Goal: Communication & Community: Share content

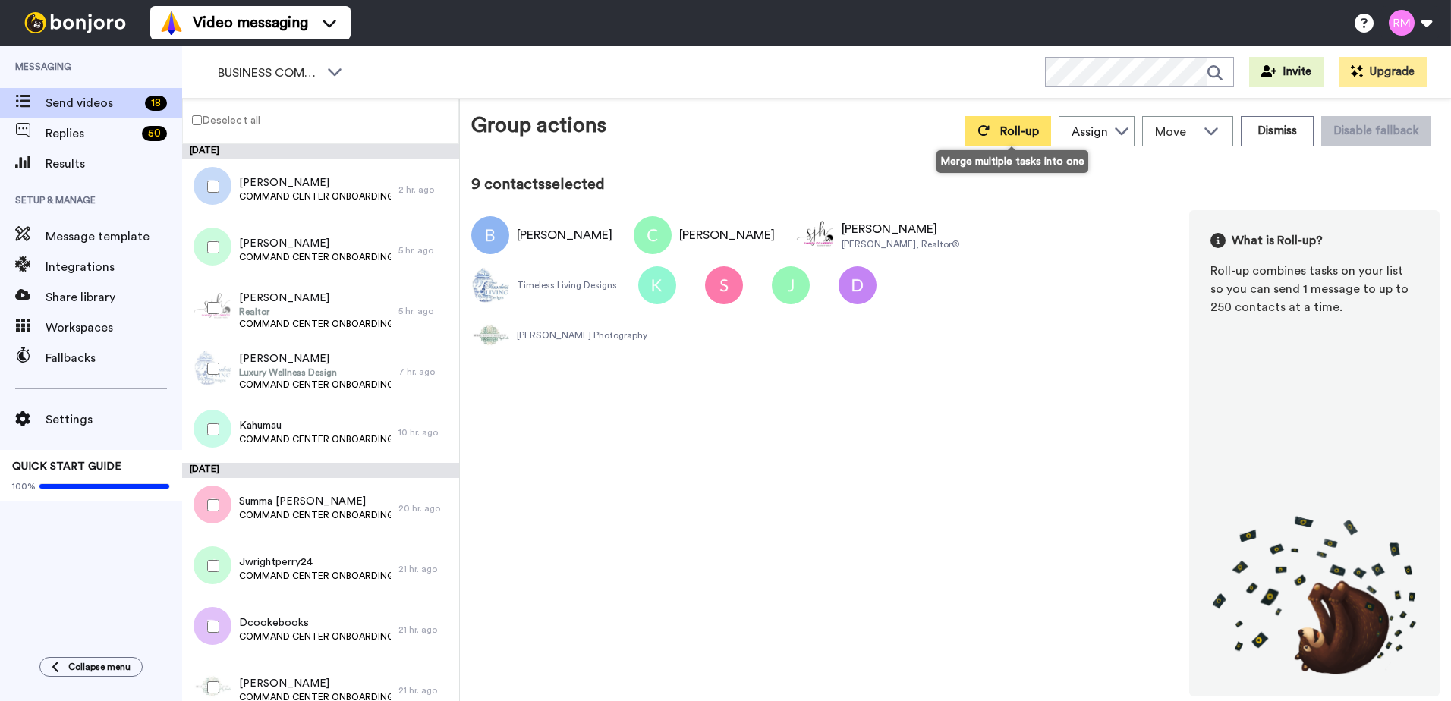
click at [1013, 131] on span "Roll-up" at bounding box center [1019, 131] width 39 height 12
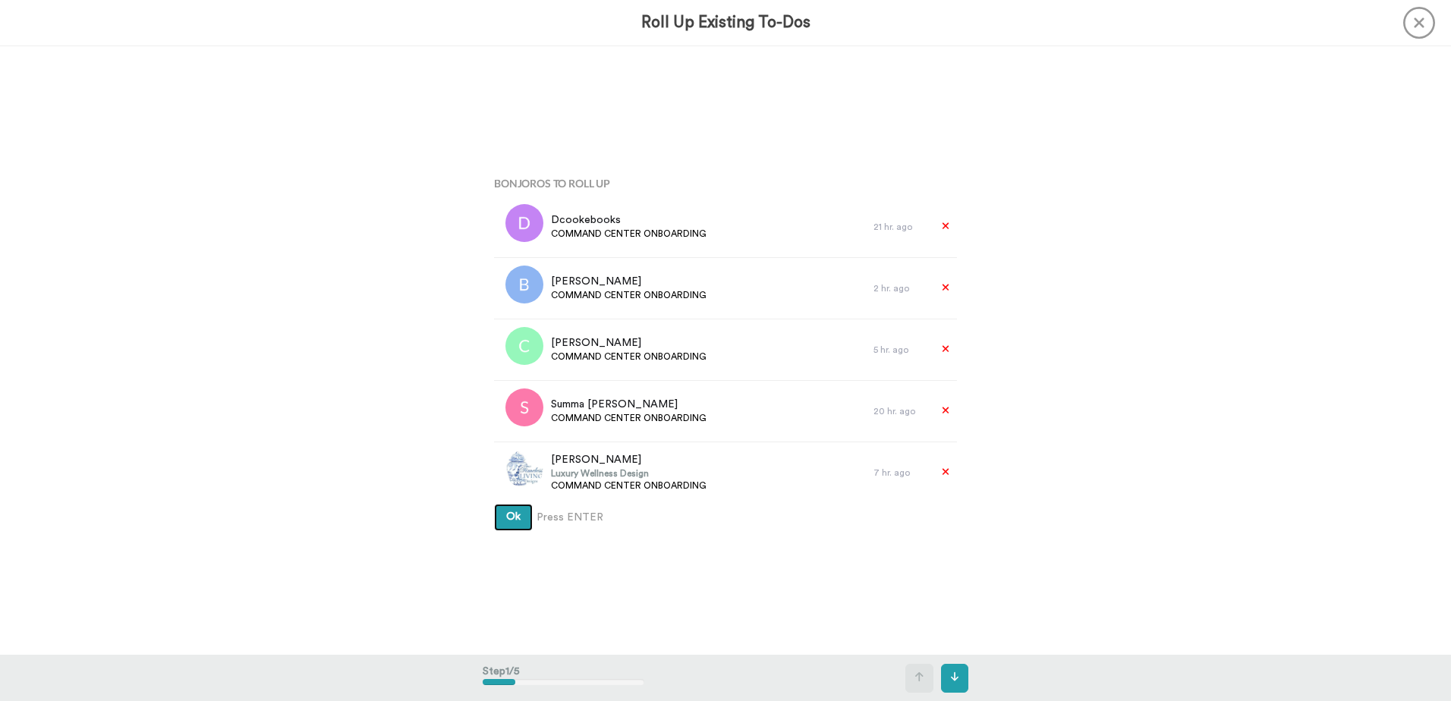
click at [513, 514] on span "Ok" at bounding box center [513, 517] width 14 height 11
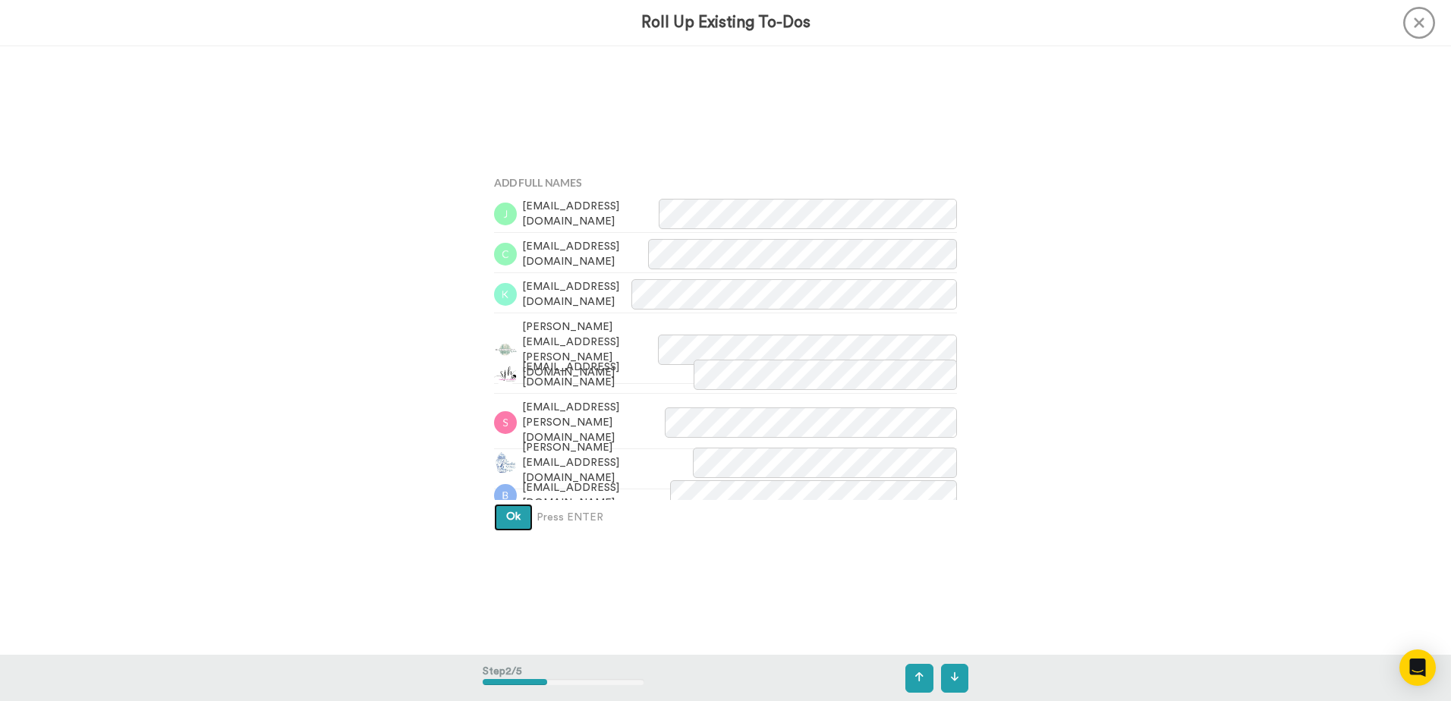
click at [513, 514] on span "Ok" at bounding box center [513, 517] width 14 height 11
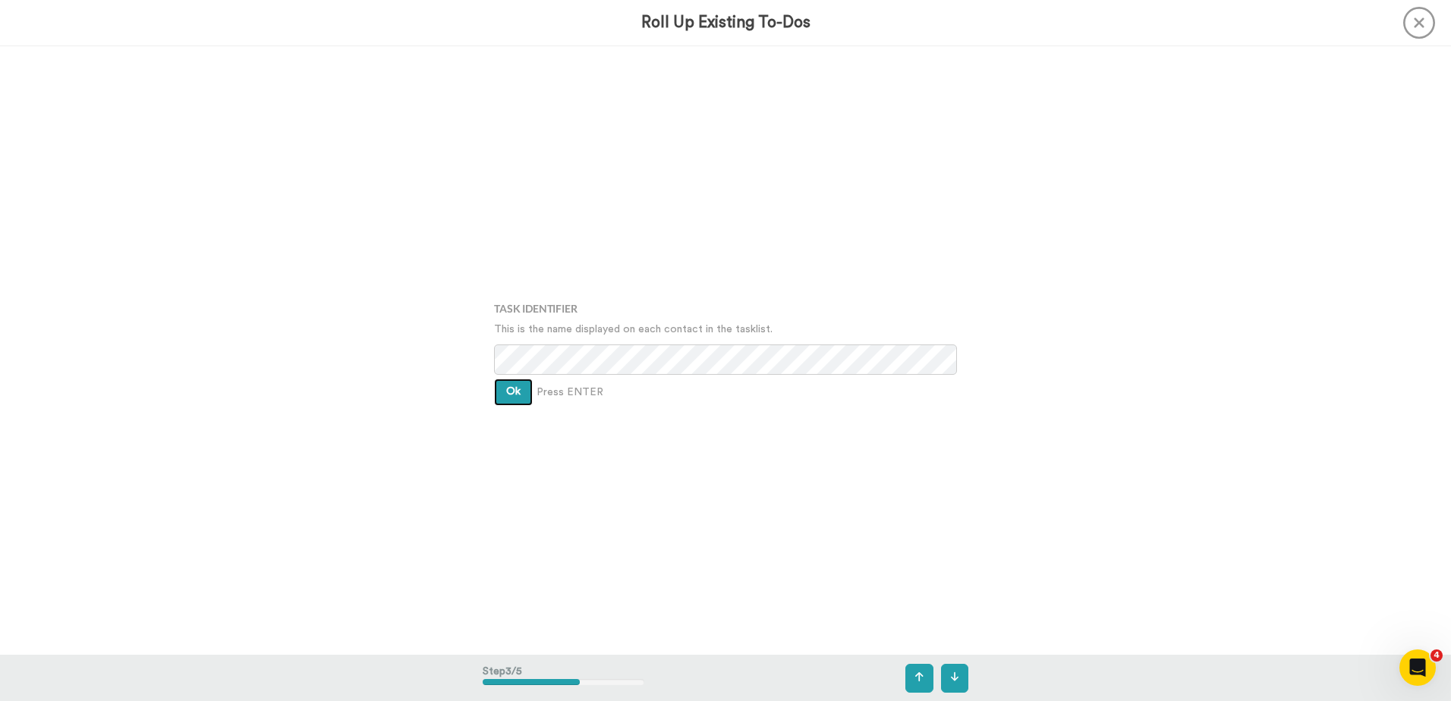
click at [509, 386] on span "Ok" at bounding box center [513, 391] width 14 height 11
click at [509, 386] on button "Ok" at bounding box center [513, 380] width 39 height 27
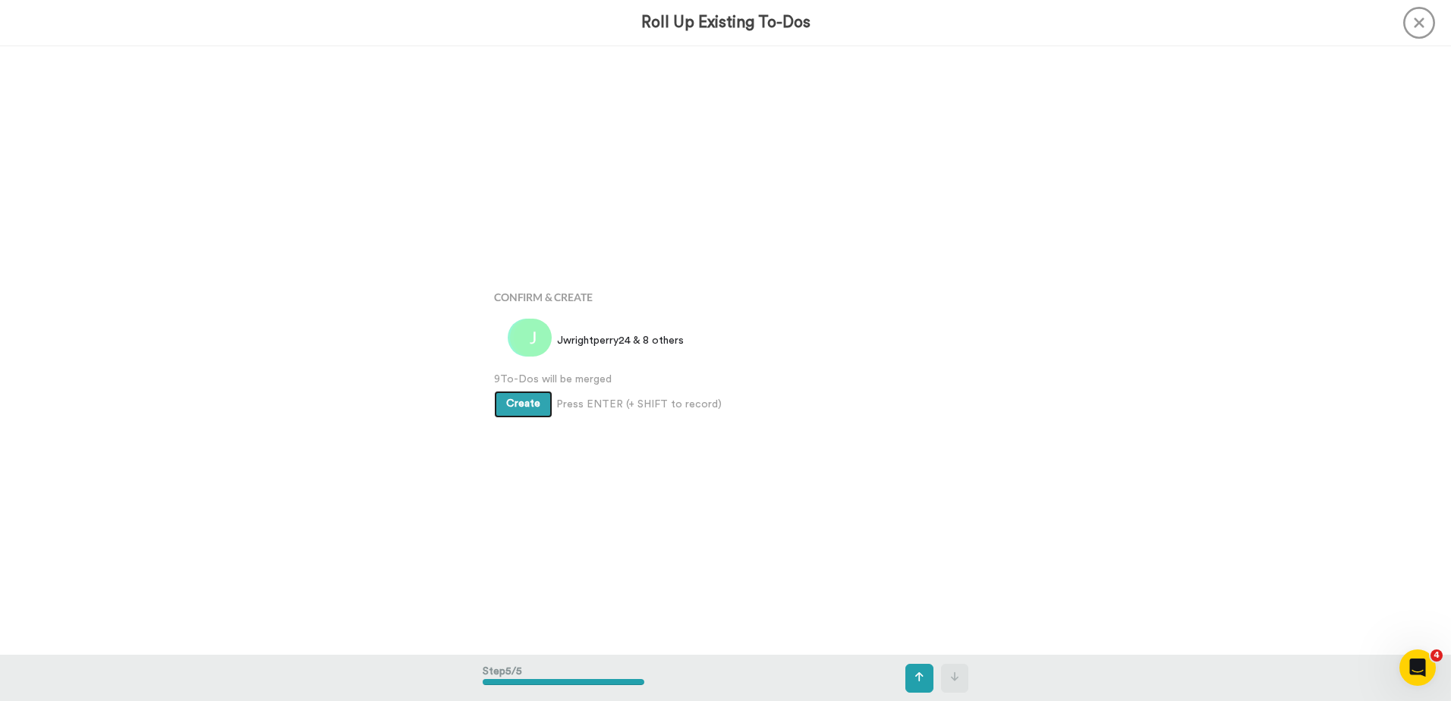
scroll to position [2437, 0]
click at [514, 399] on span "Create" at bounding box center [523, 403] width 34 height 11
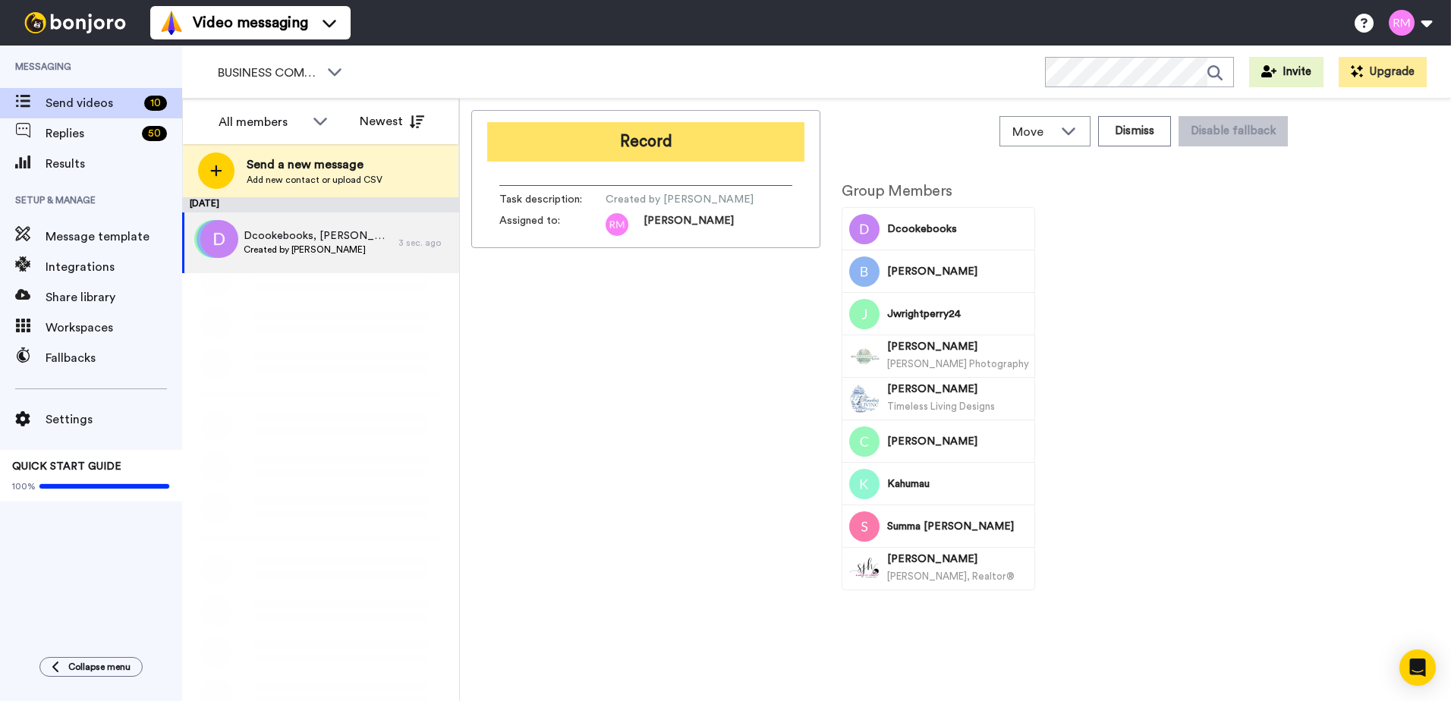
click at [581, 134] on button "Record" at bounding box center [645, 141] width 317 height 39
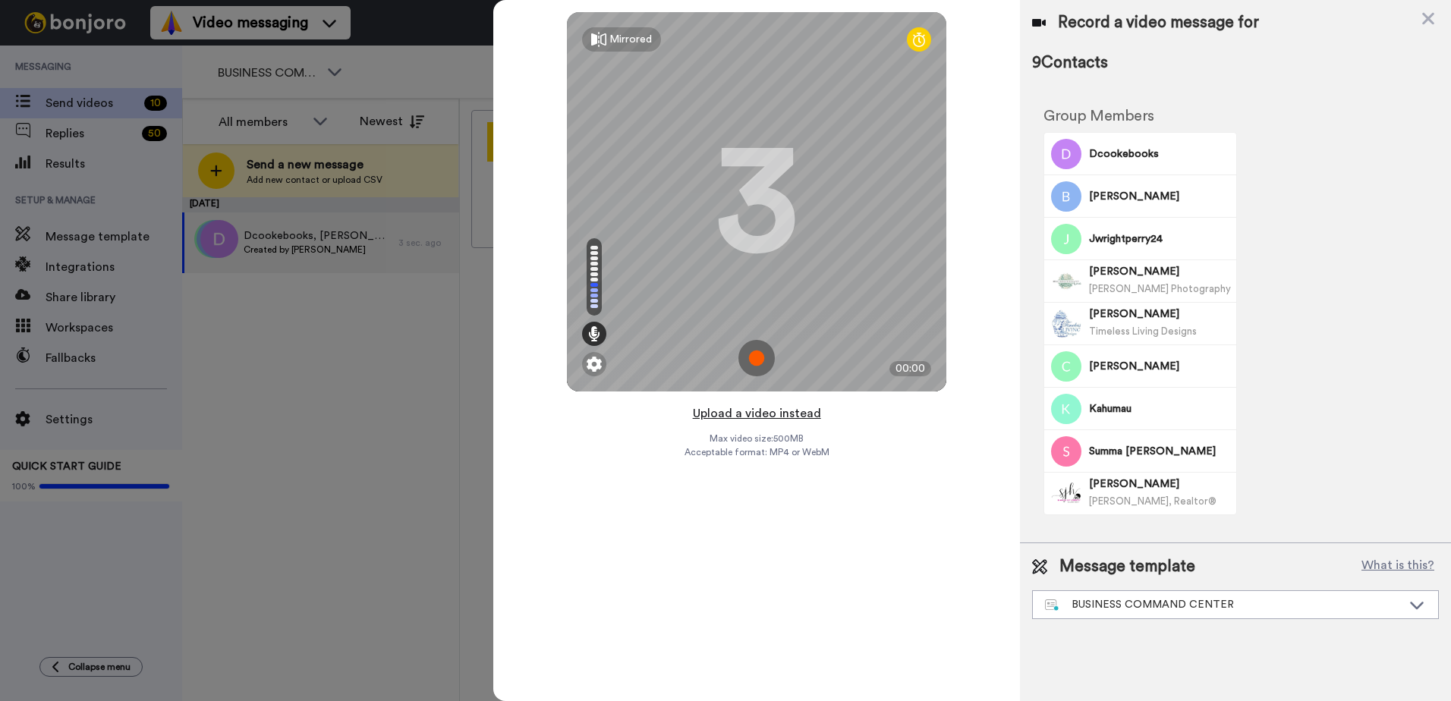
click at [751, 413] on button "Upload a video instead" at bounding box center [756, 414] width 137 height 20
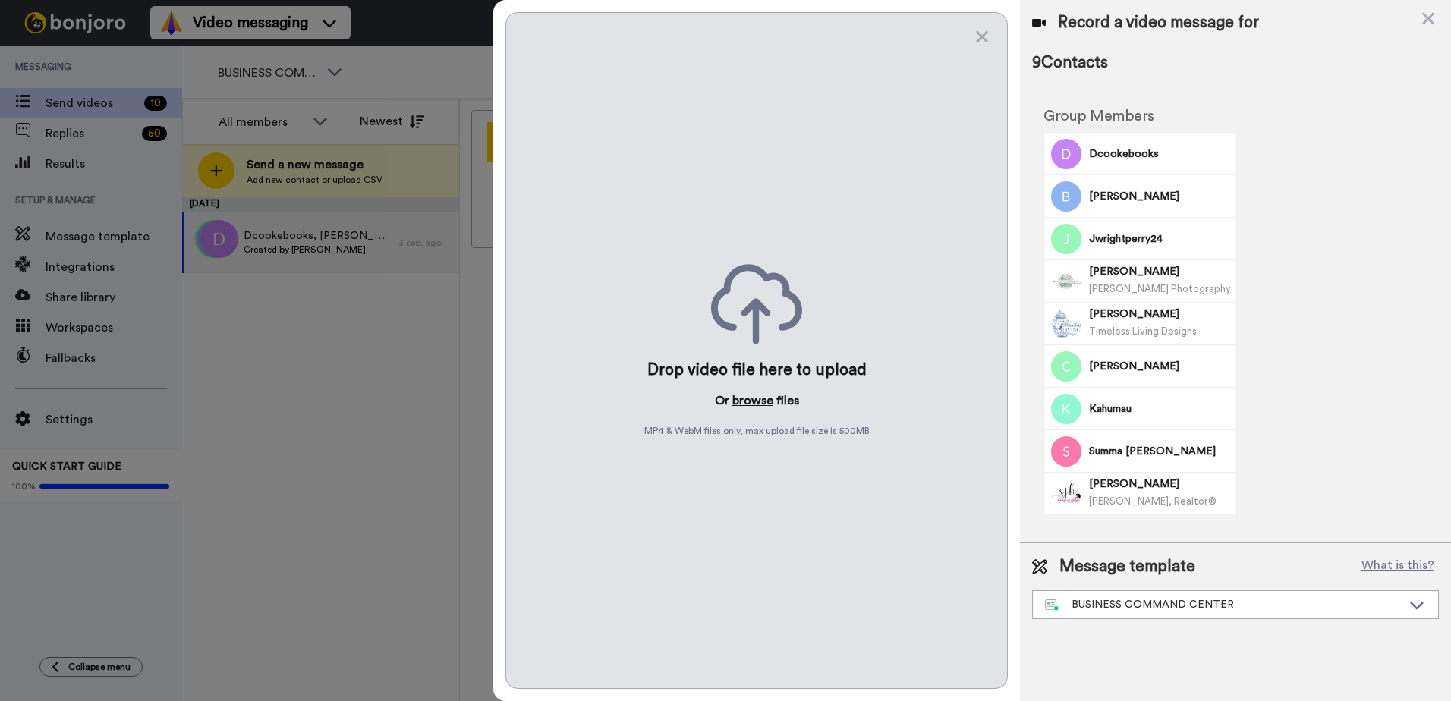
click at [760, 398] on button "browse" at bounding box center [752, 401] width 41 height 18
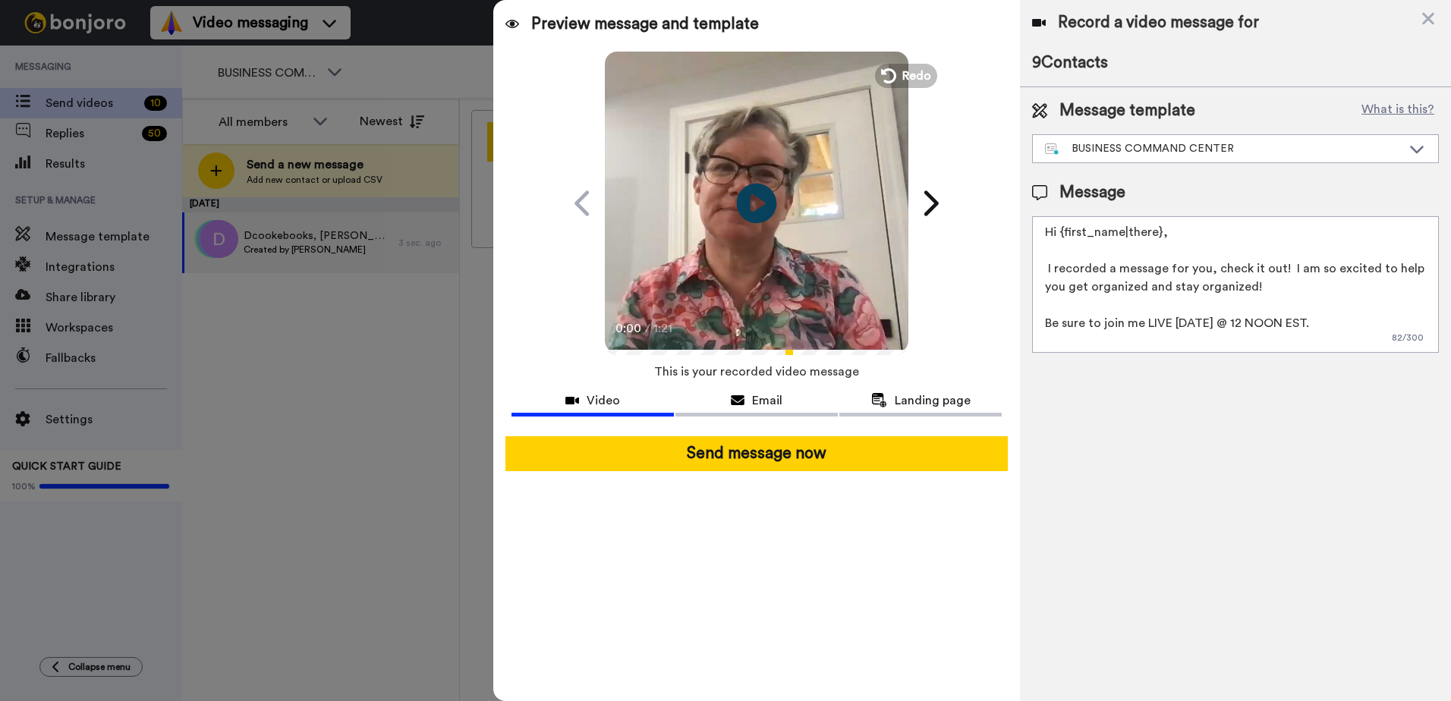
click at [757, 190] on icon at bounding box center [757, 203] width 40 height 40
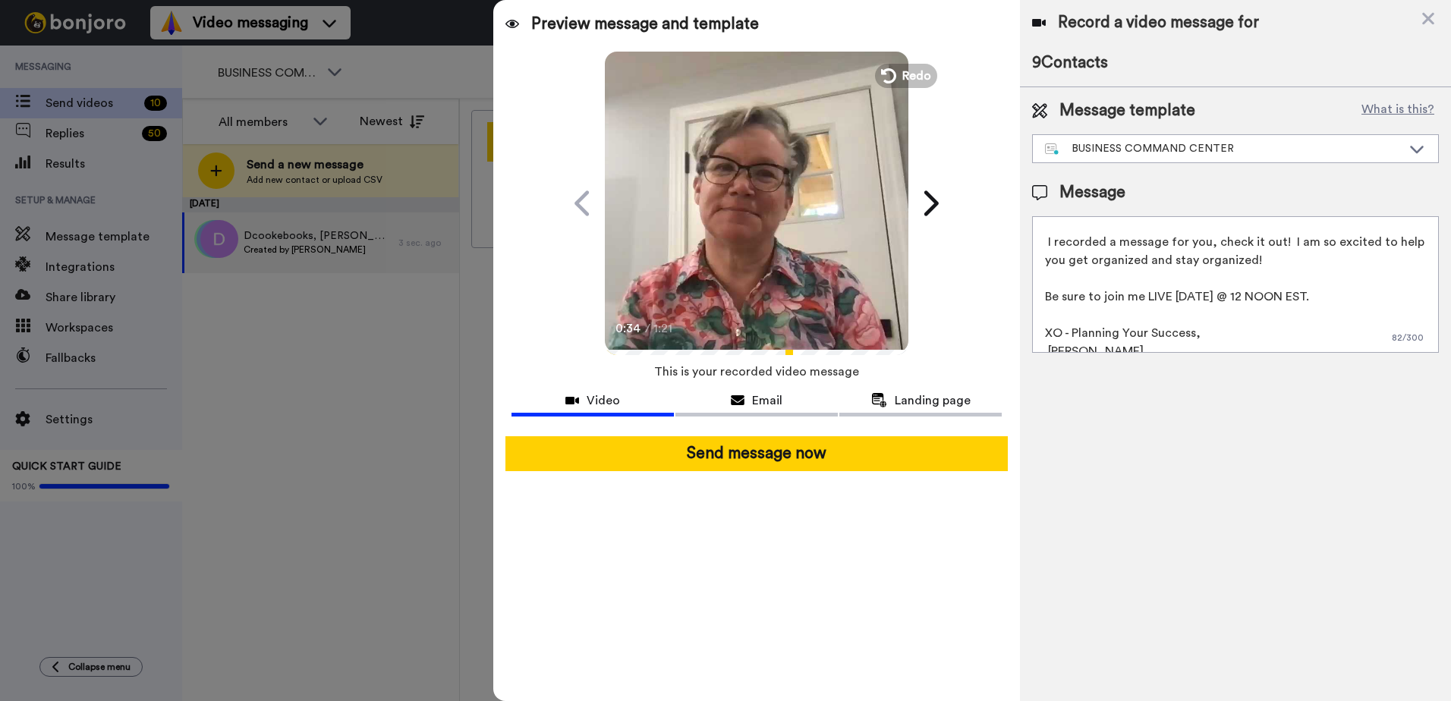
scroll to position [41, 0]
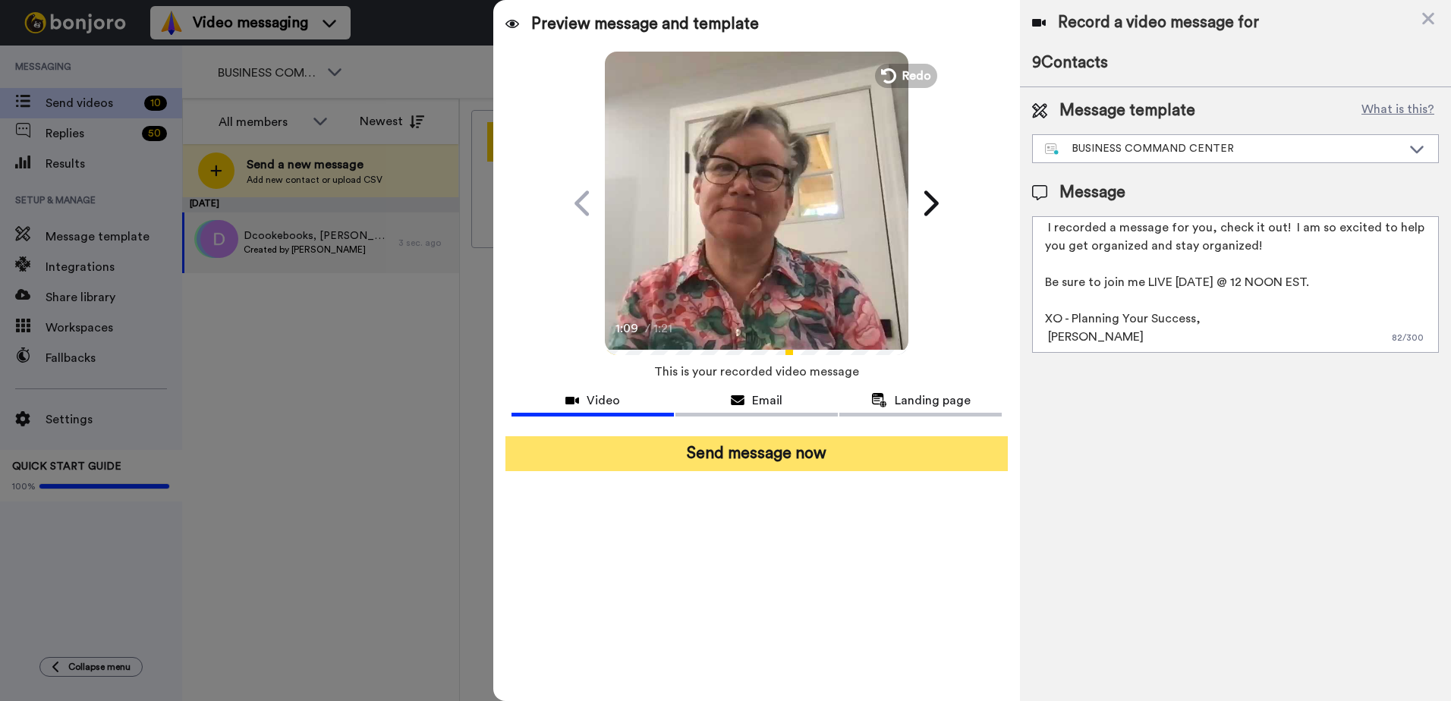
click at [783, 465] on button "Send message now" at bounding box center [757, 453] width 502 height 35
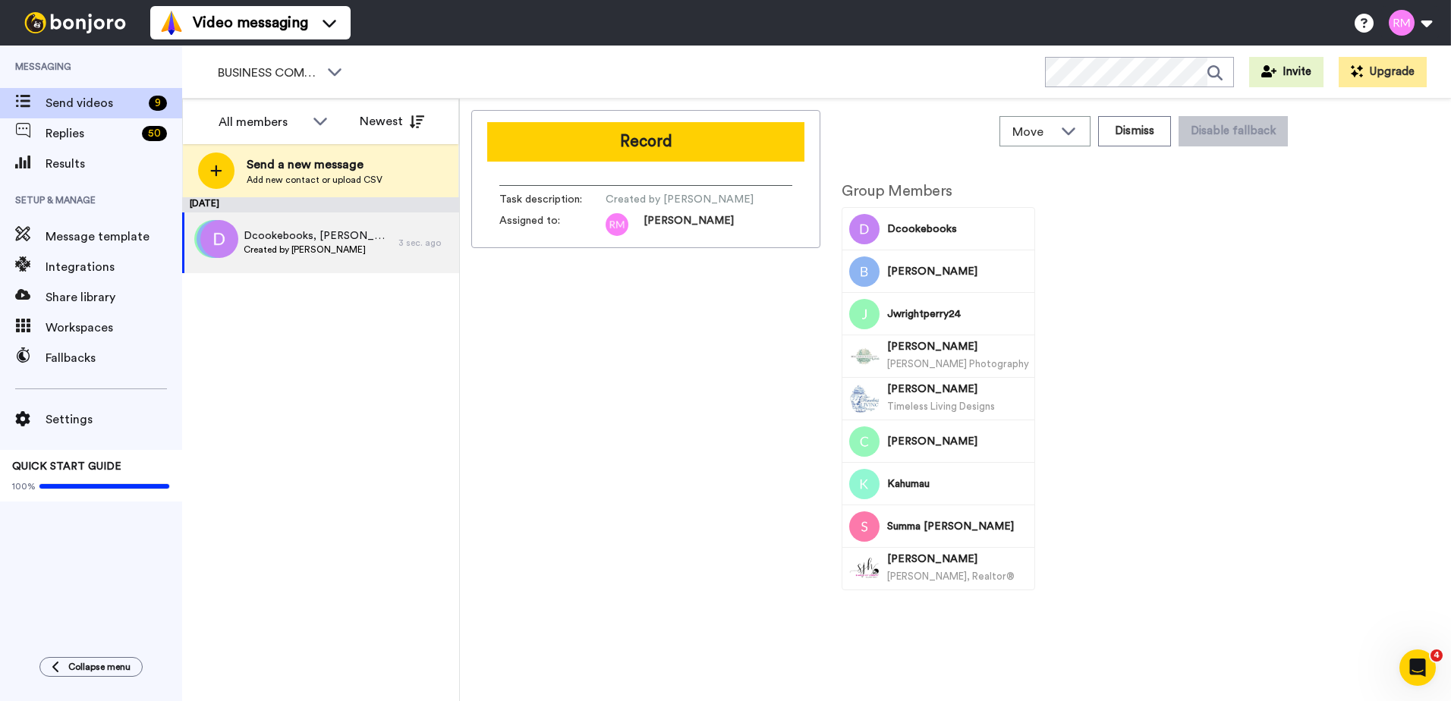
scroll to position [0, 0]
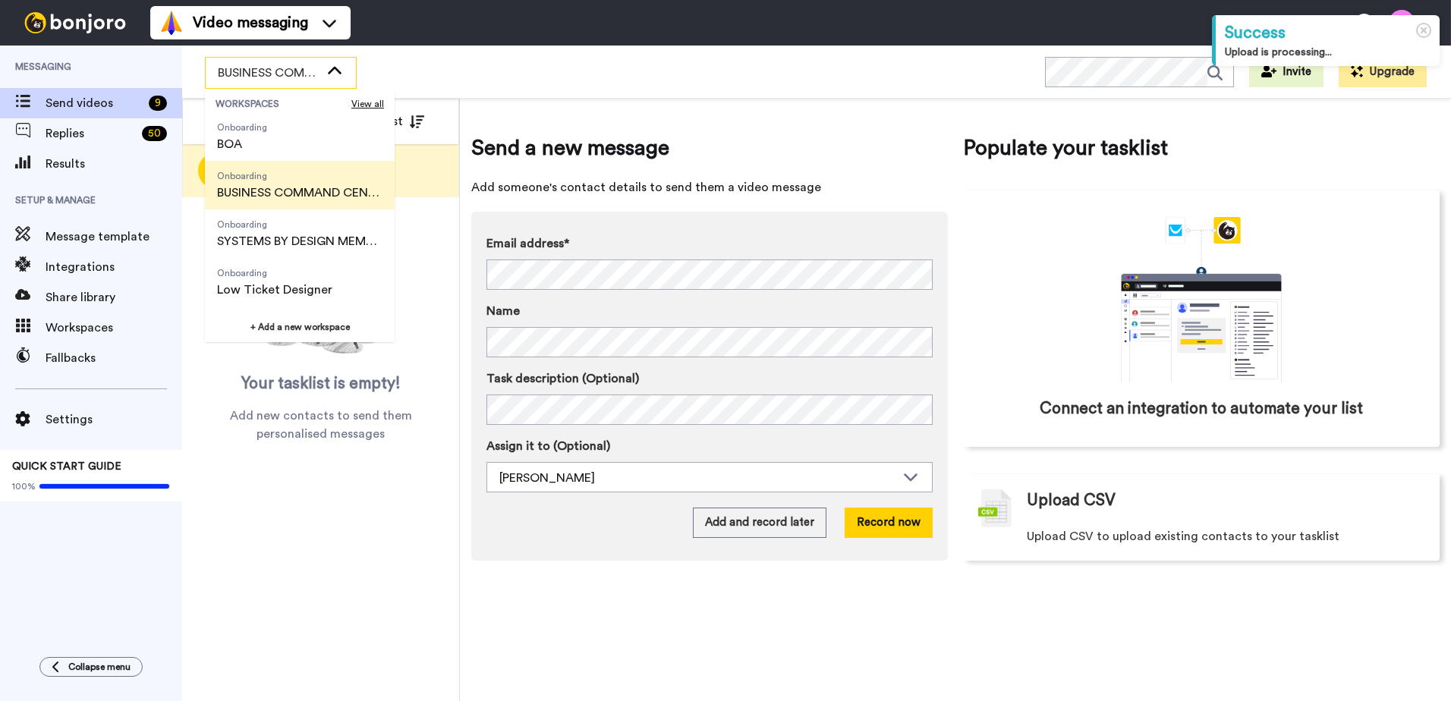
scroll to position [243, 0]
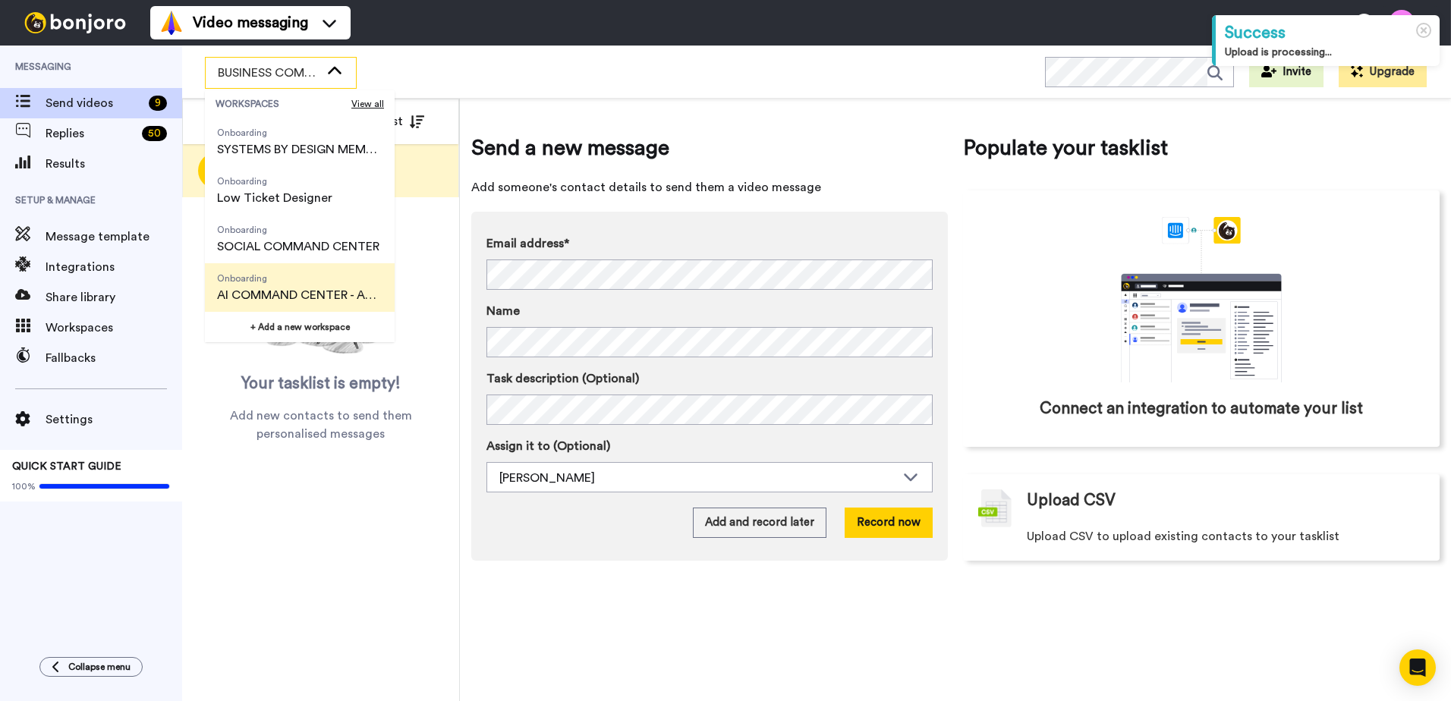
click at [258, 298] on span "AI COMMAND CENTER - ACTIVE" at bounding box center [299, 295] width 165 height 18
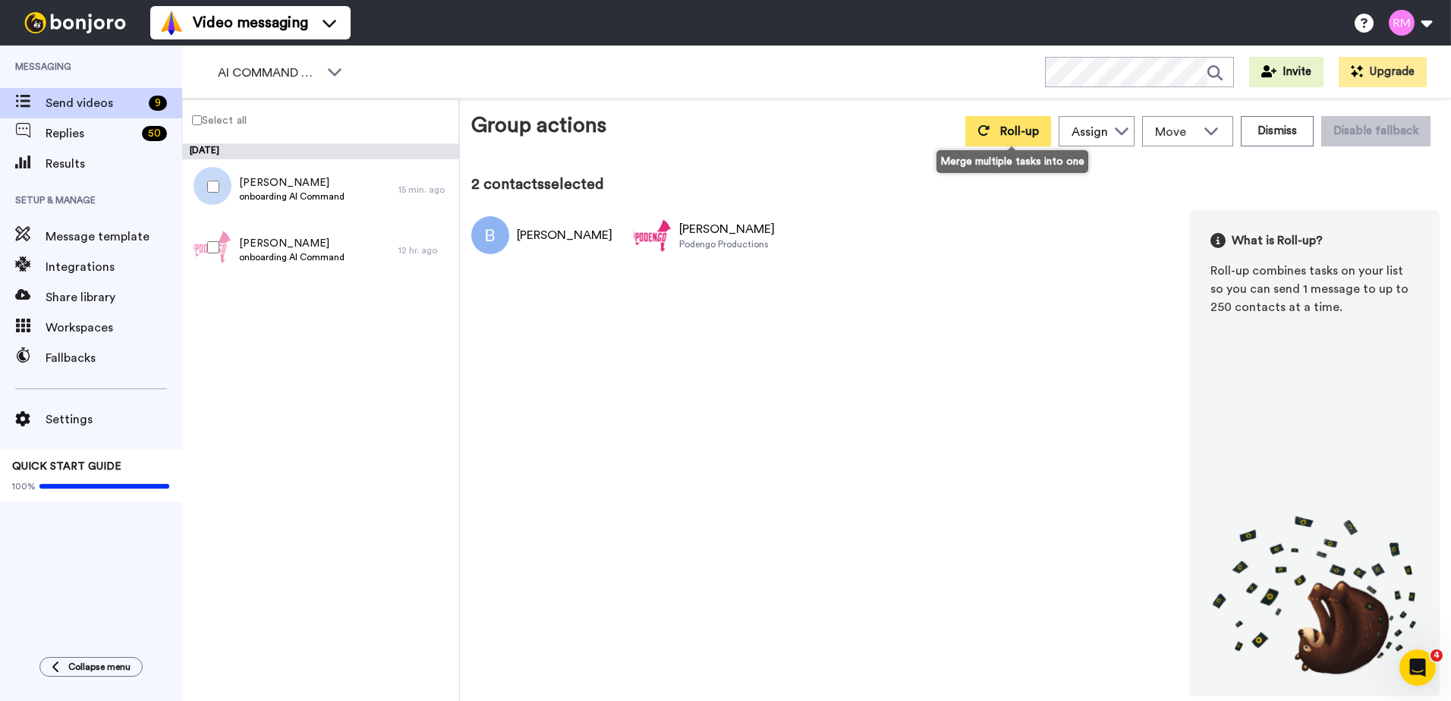
click at [984, 143] on button "Roll-up" at bounding box center [1009, 131] width 86 height 30
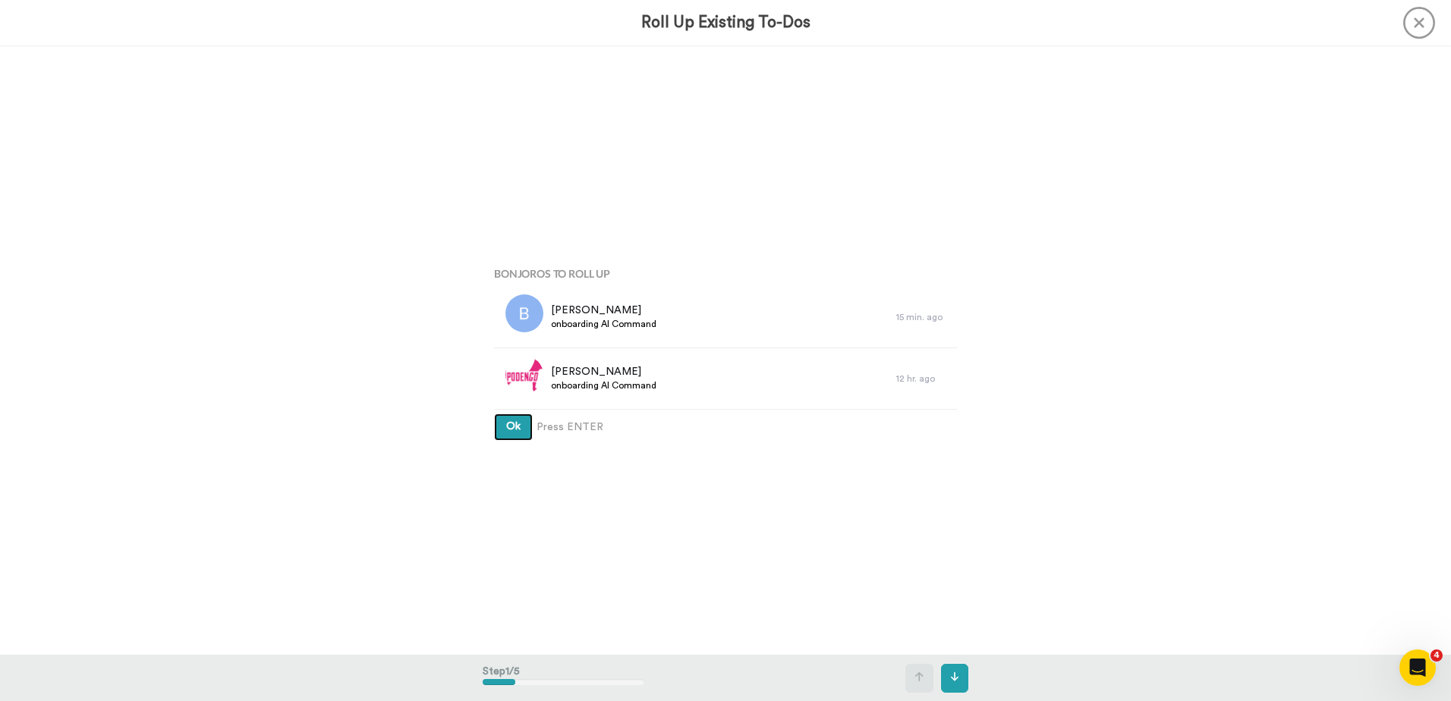
click at [515, 426] on span "Ok" at bounding box center [513, 426] width 14 height 11
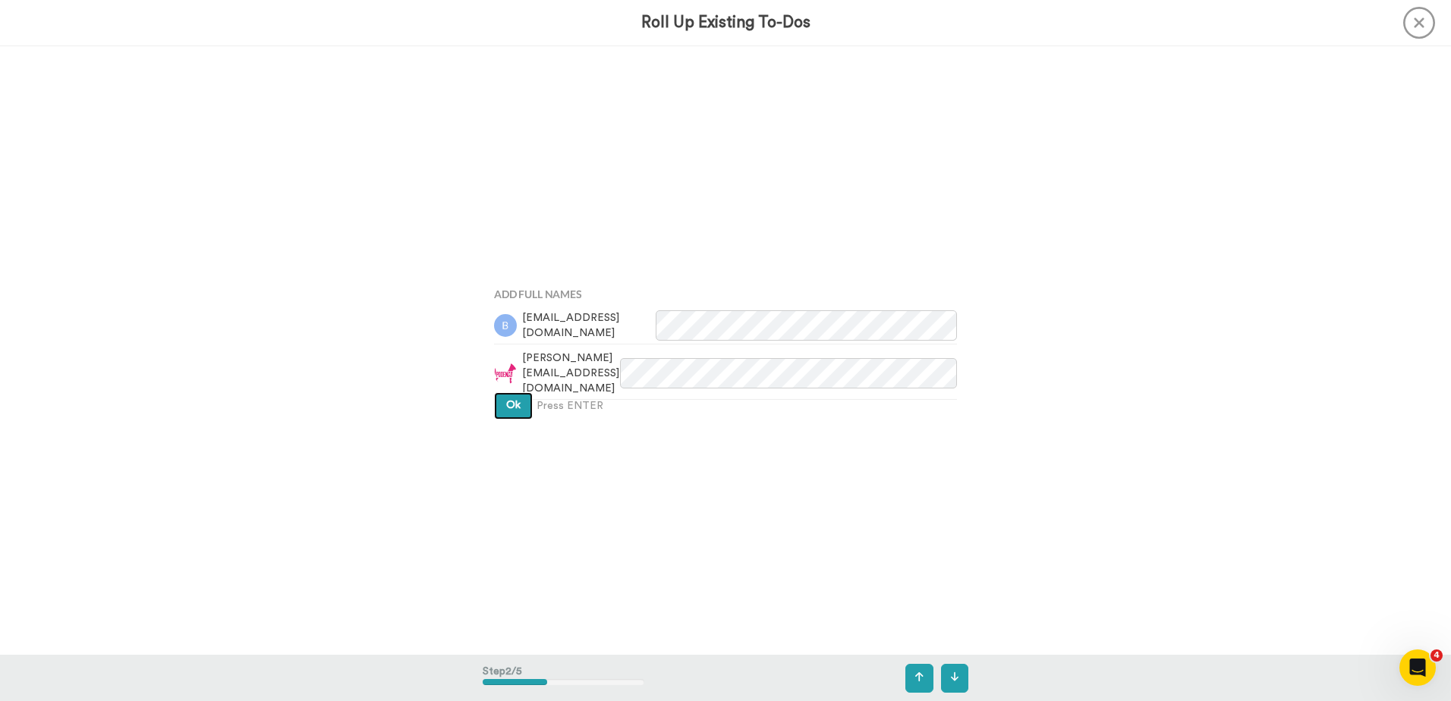
click at [516, 402] on span "Ok" at bounding box center [513, 405] width 14 height 11
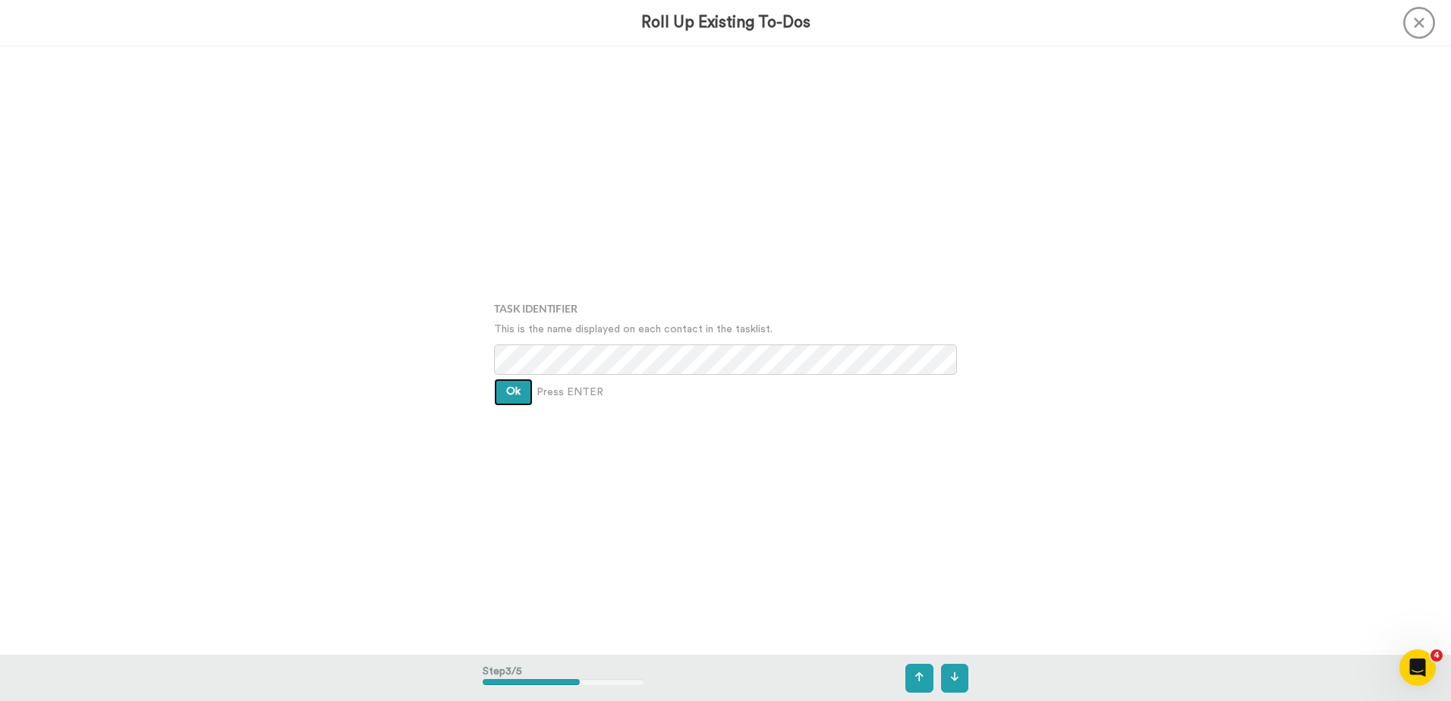
click at [516, 396] on span "Ok" at bounding box center [513, 391] width 14 height 11
click at [518, 385] on button "Ok" at bounding box center [513, 380] width 39 height 27
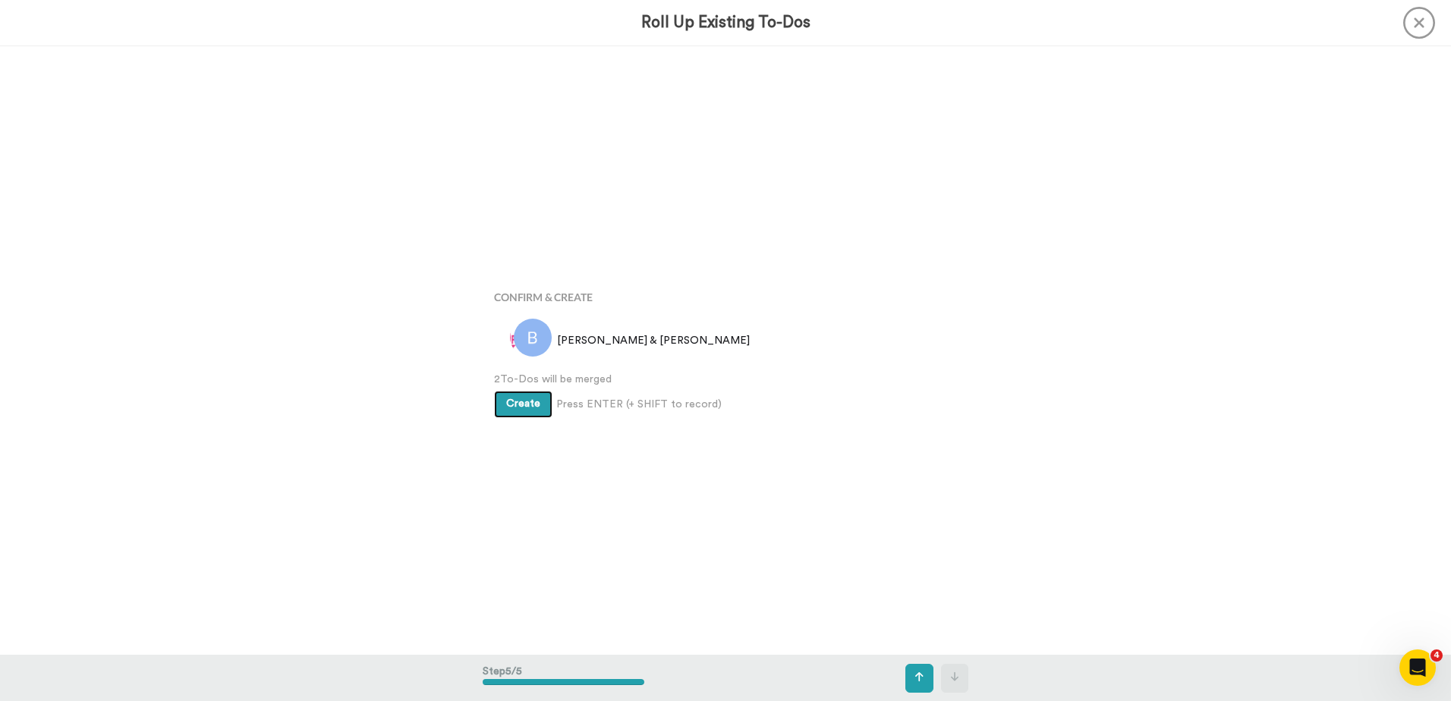
scroll to position [2437, 0]
click at [527, 409] on button "Create" at bounding box center [523, 403] width 58 height 27
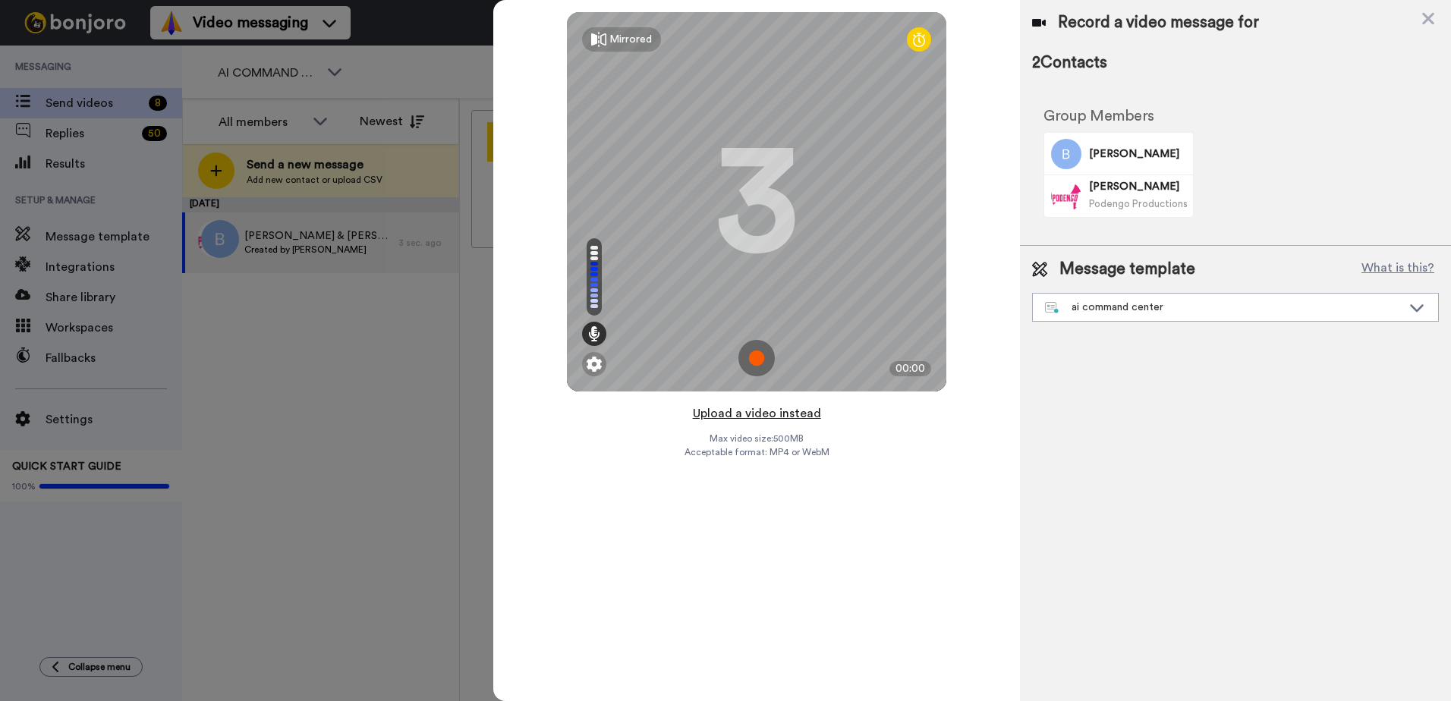
click at [742, 415] on button "Upload a video instead" at bounding box center [756, 414] width 137 height 20
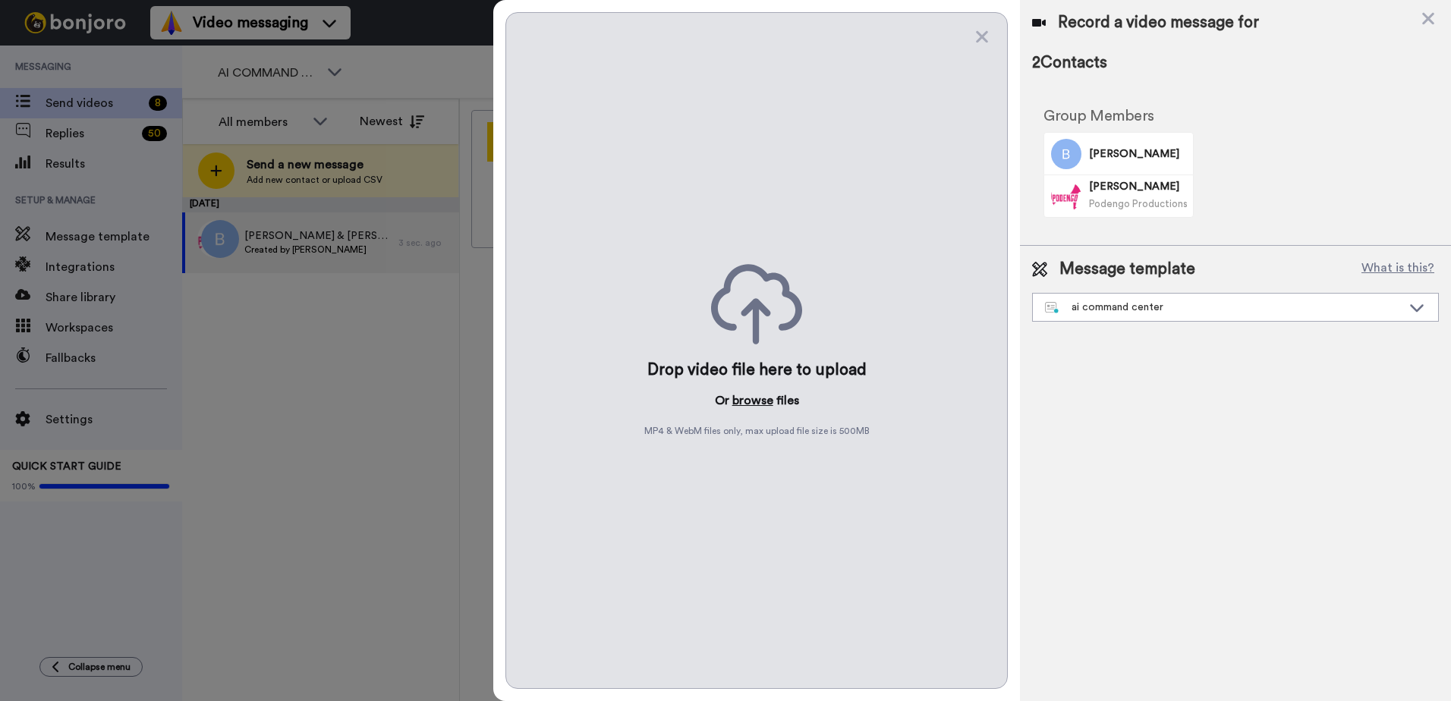
click at [746, 403] on button "browse" at bounding box center [752, 401] width 41 height 18
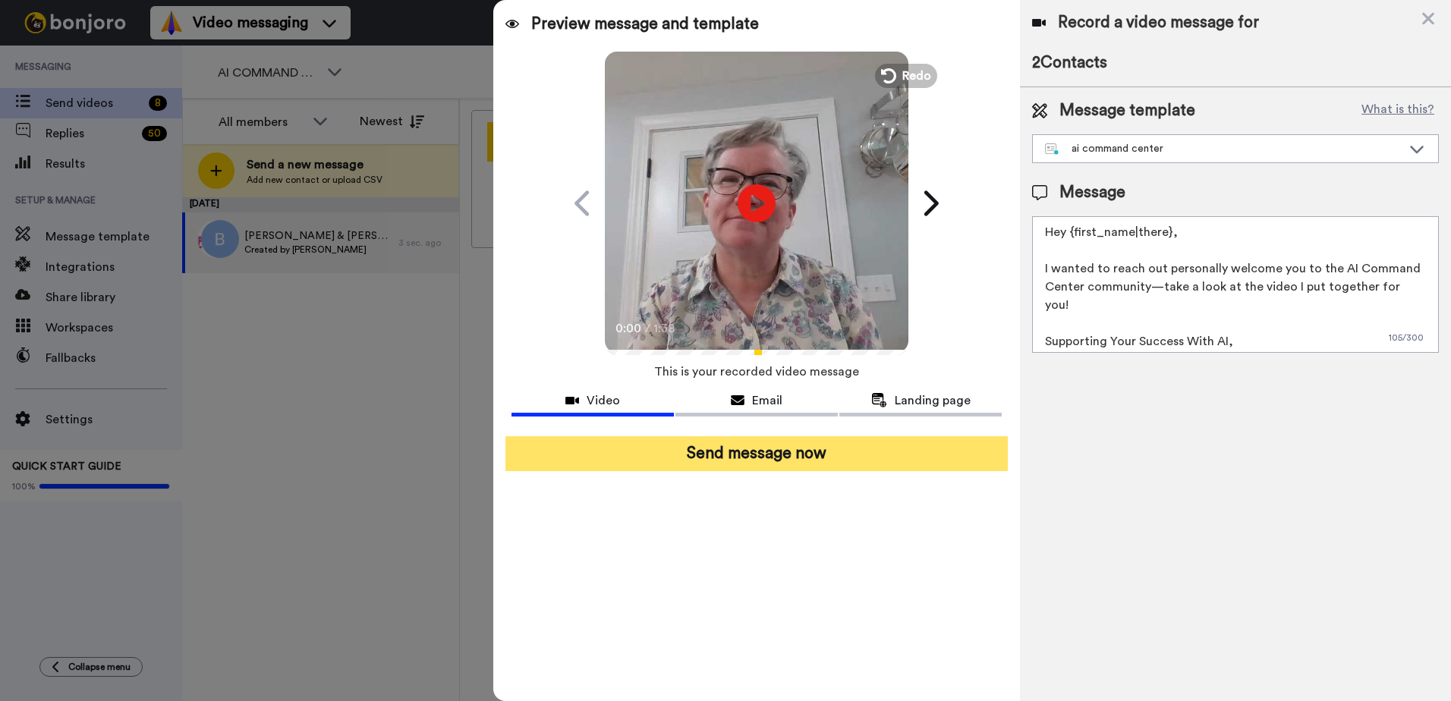
click at [747, 443] on button "Send message now" at bounding box center [757, 453] width 502 height 35
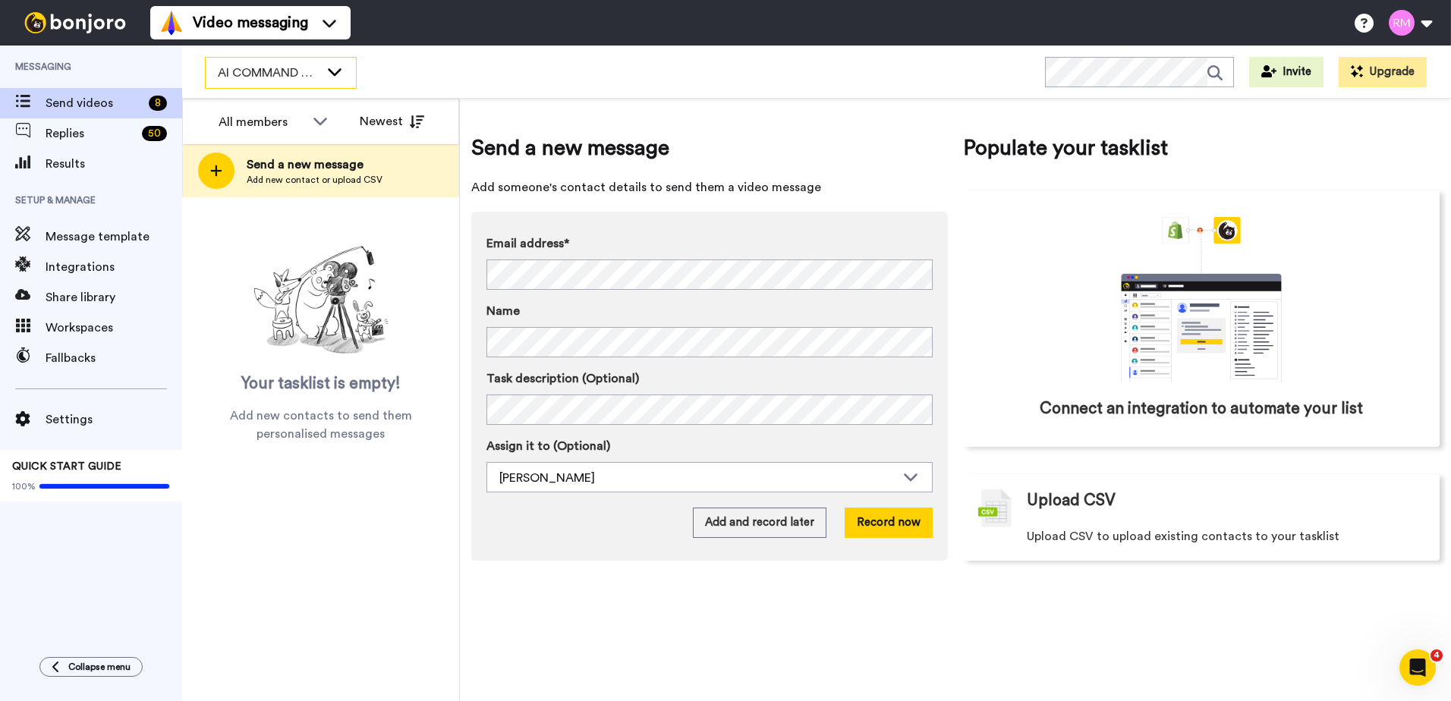
click at [285, 74] on span "AI COMMAND CENTER - ACTIVE" at bounding box center [269, 73] width 102 height 18
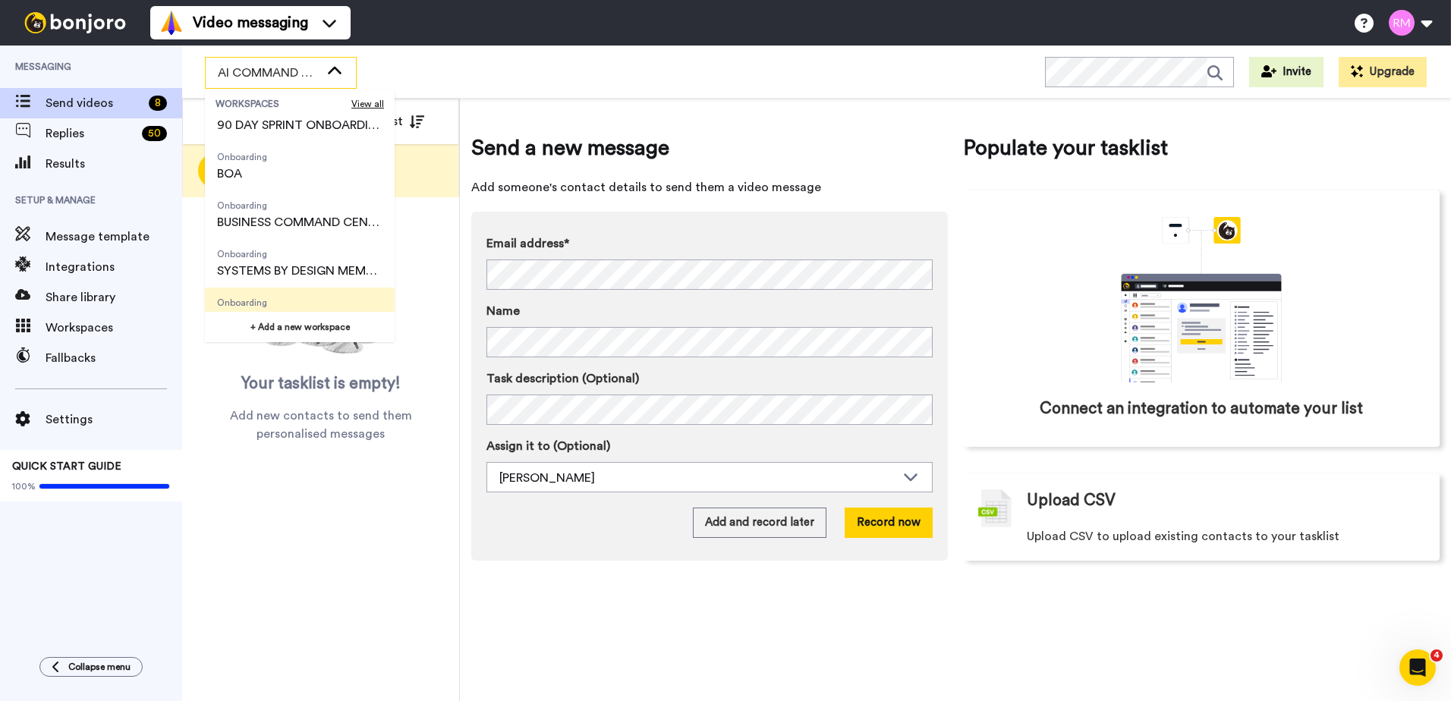
scroll to position [243, 0]
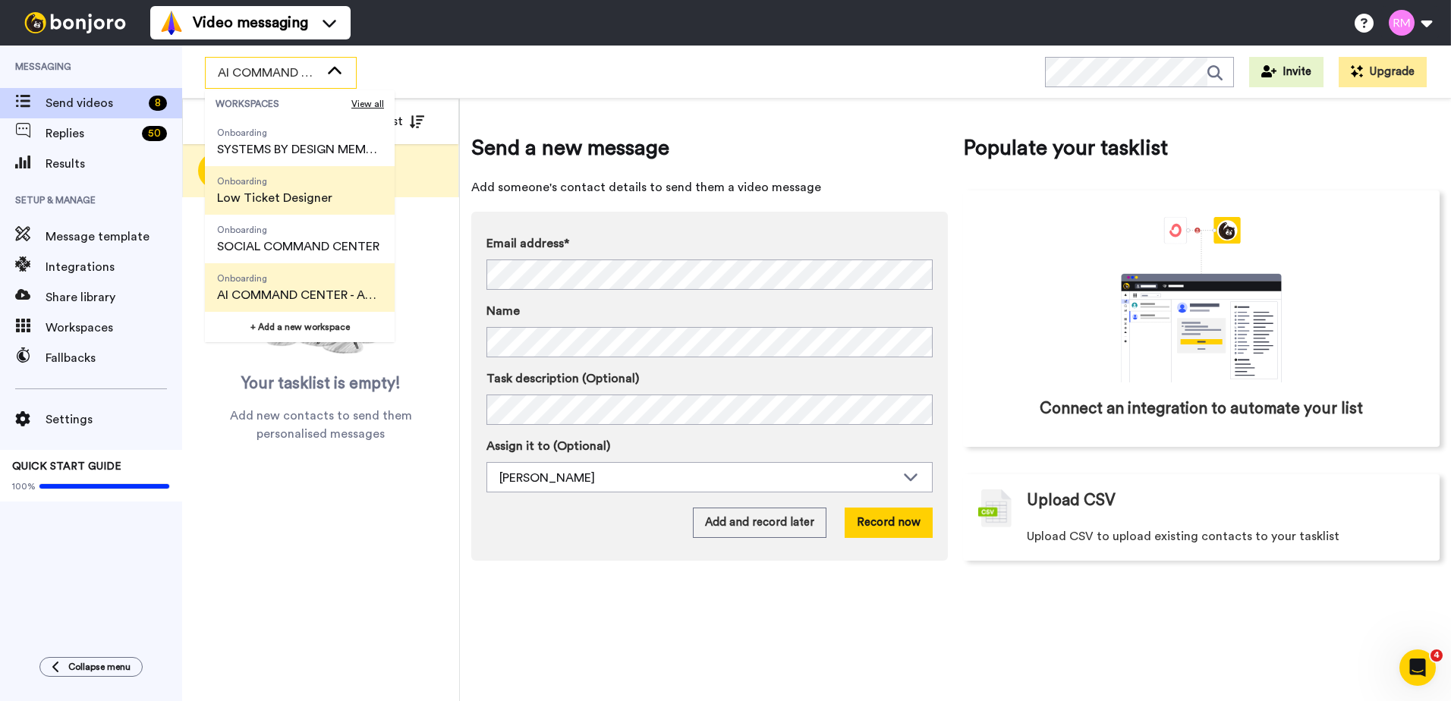
click at [282, 198] on span "Low Ticket Designer" at bounding box center [274, 198] width 115 height 18
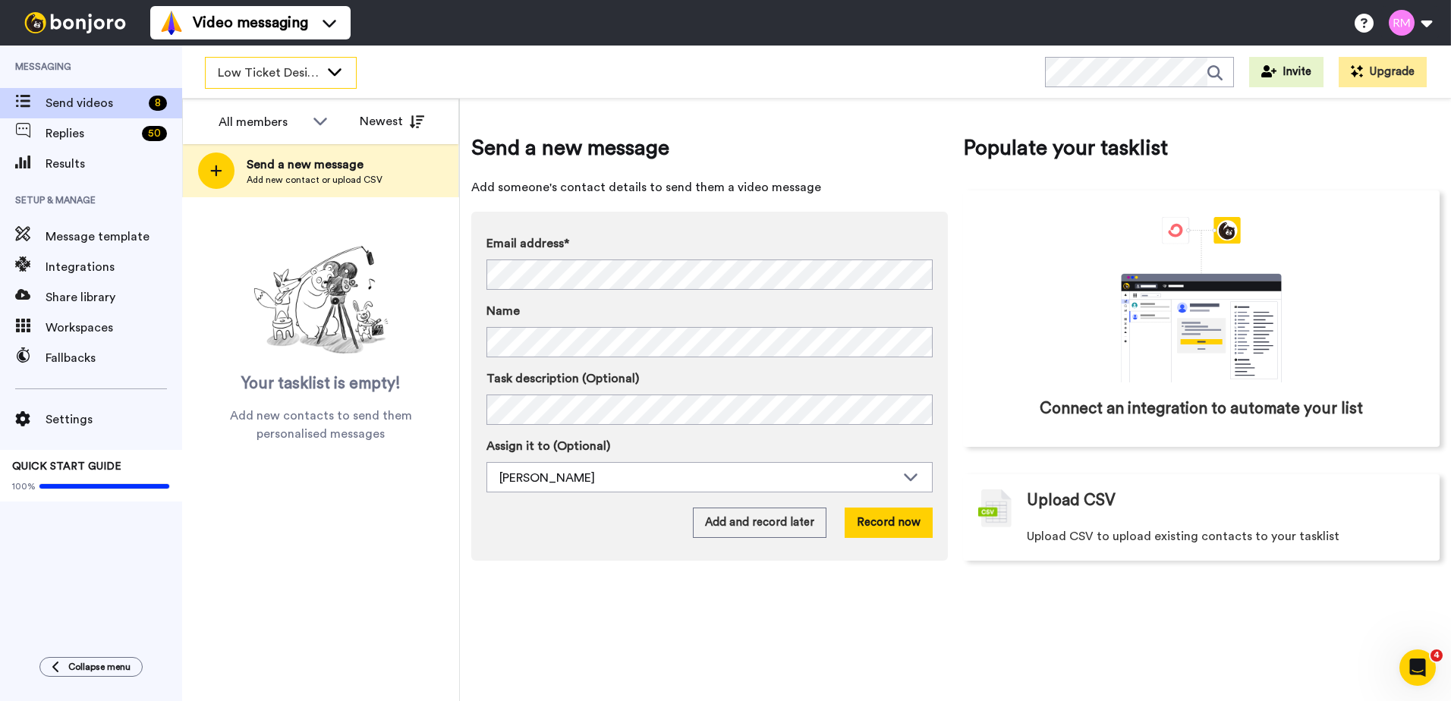
click at [304, 74] on span "Low Ticket Designer" at bounding box center [269, 73] width 102 height 18
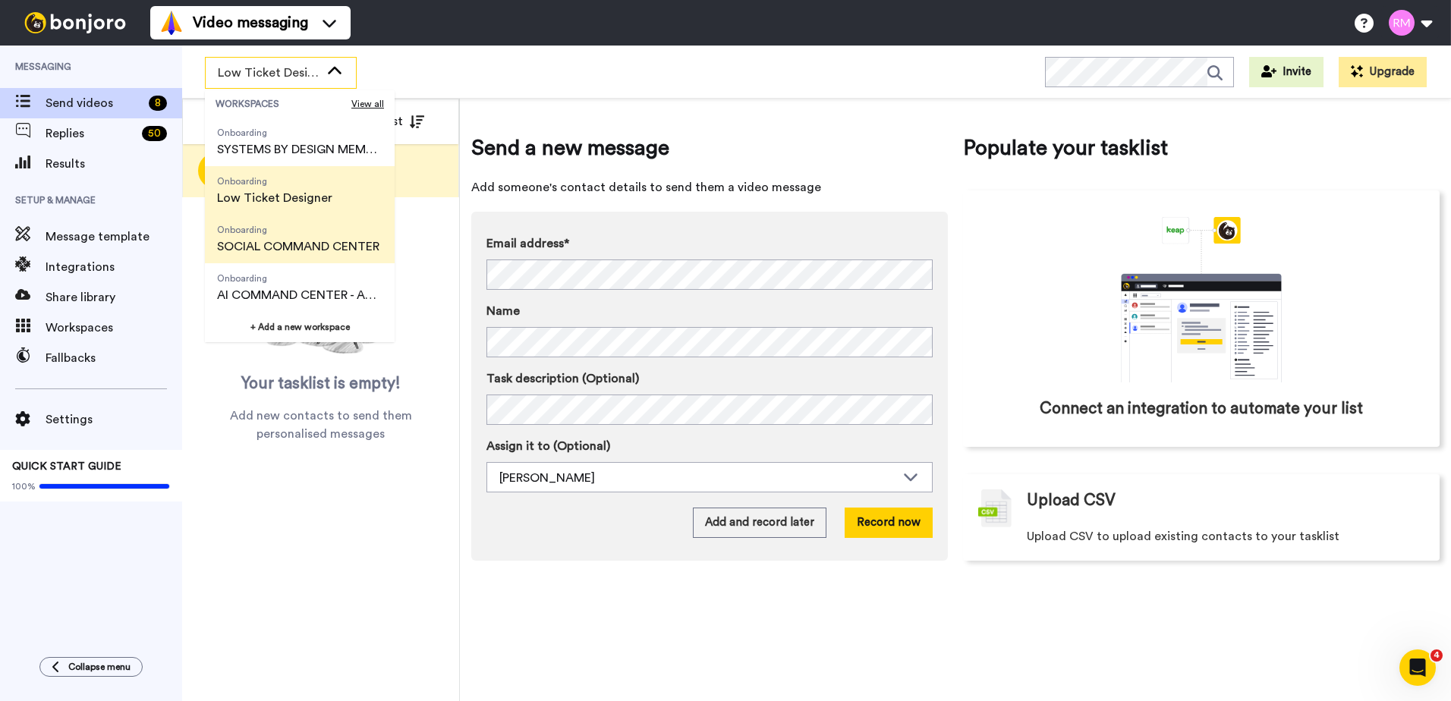
scroll to position [167, 0]
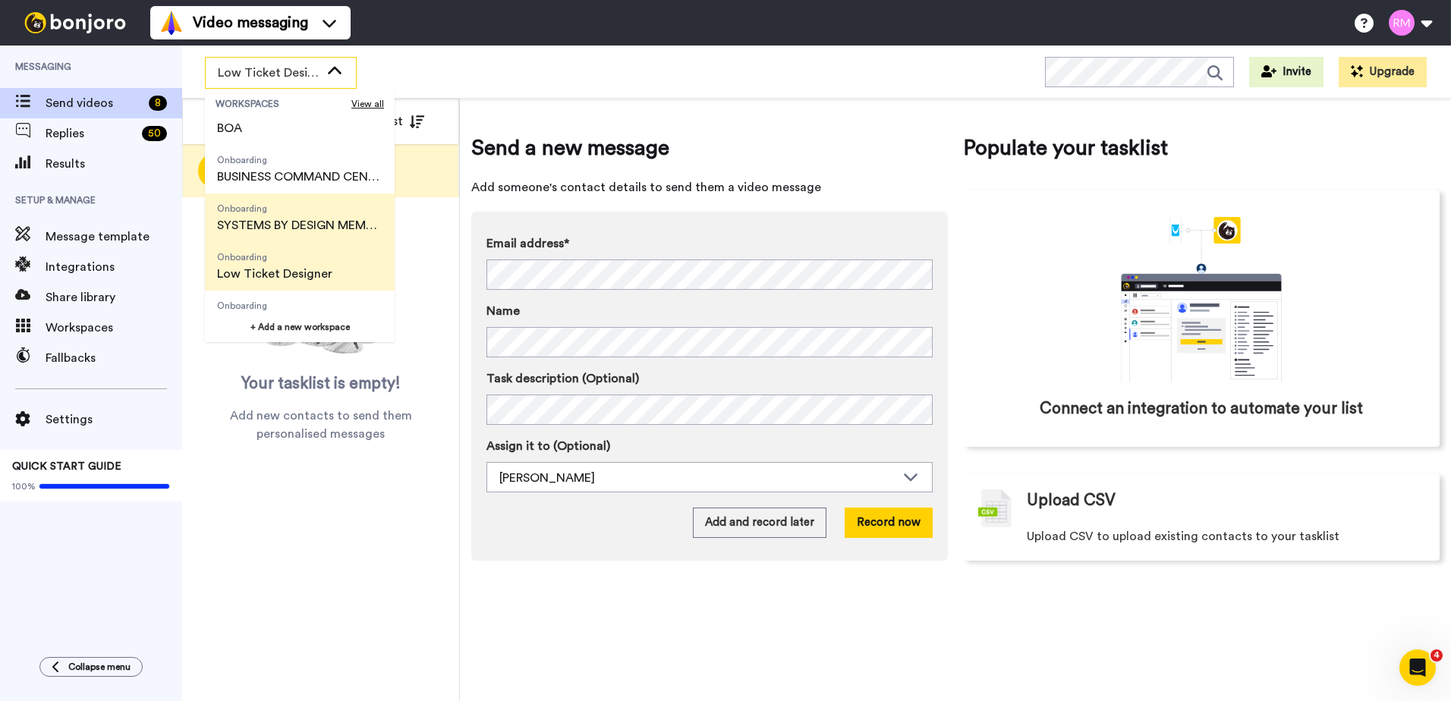
click at [315, 227] on span "SYSTEMS BY DESIGN MEMBERSHIP" at bounding box center [299, 225] width 165 height 18
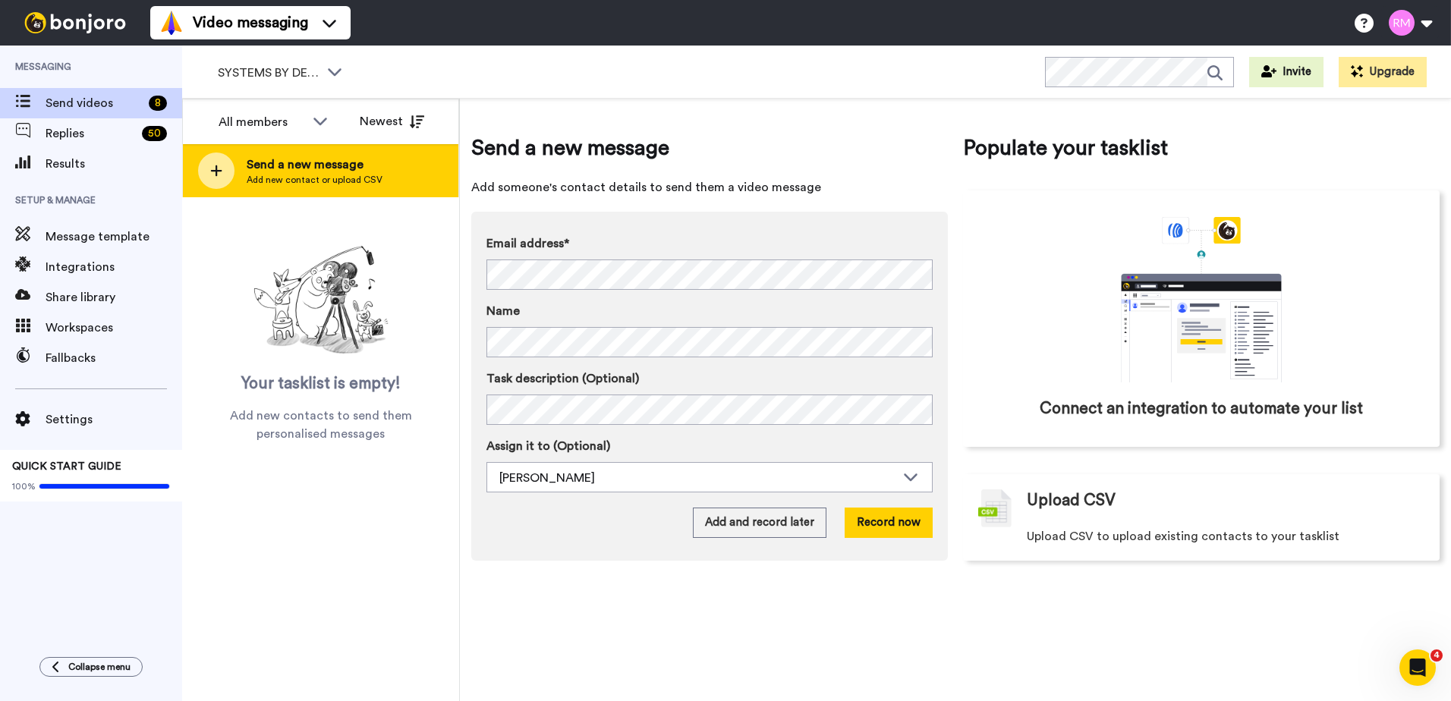
click at [218, 166] on icon at bounding box center [216, 171] width 12 height 14
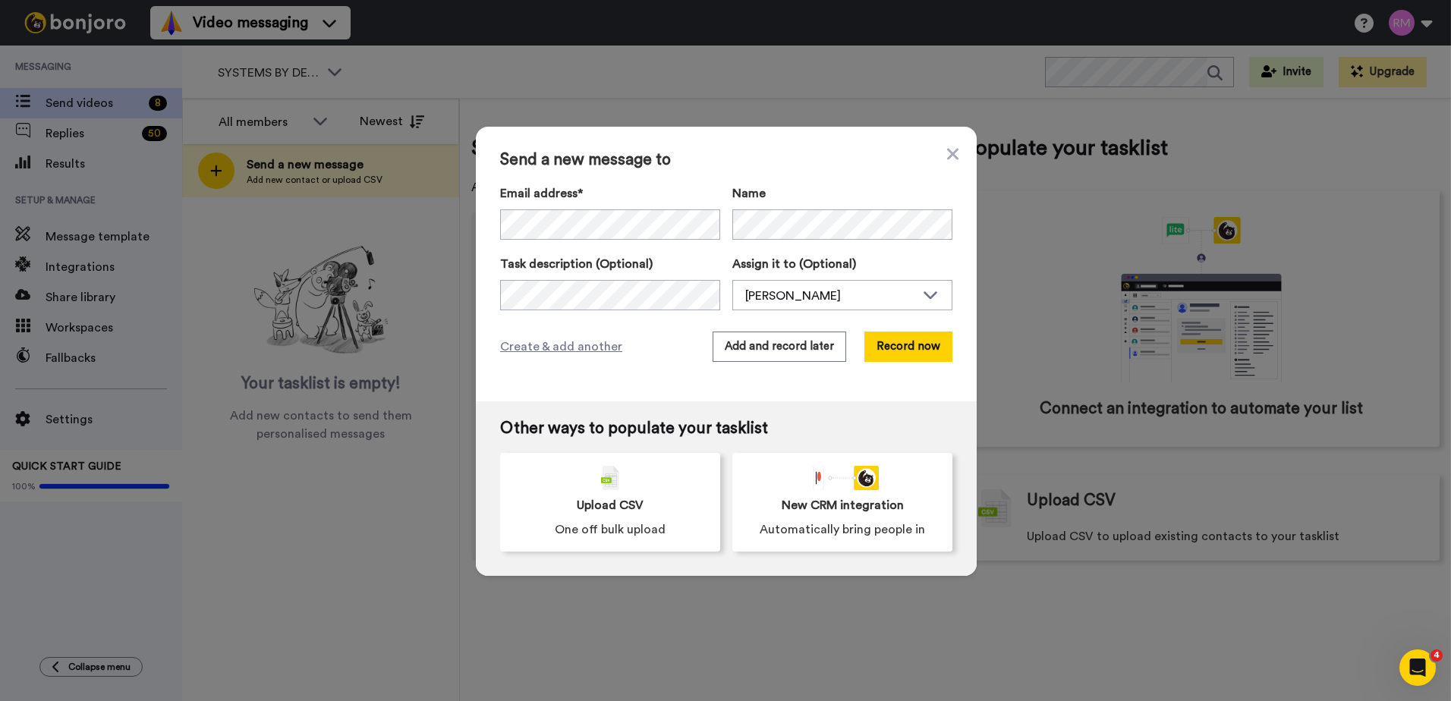
click at [642, 351] on div "Create & add another Add and record later Record now" at bounding box center [726, 347] width 452 height 30
click at [897, 348] on button "Record now" at bounding box center [909, 347] width 88 height 30
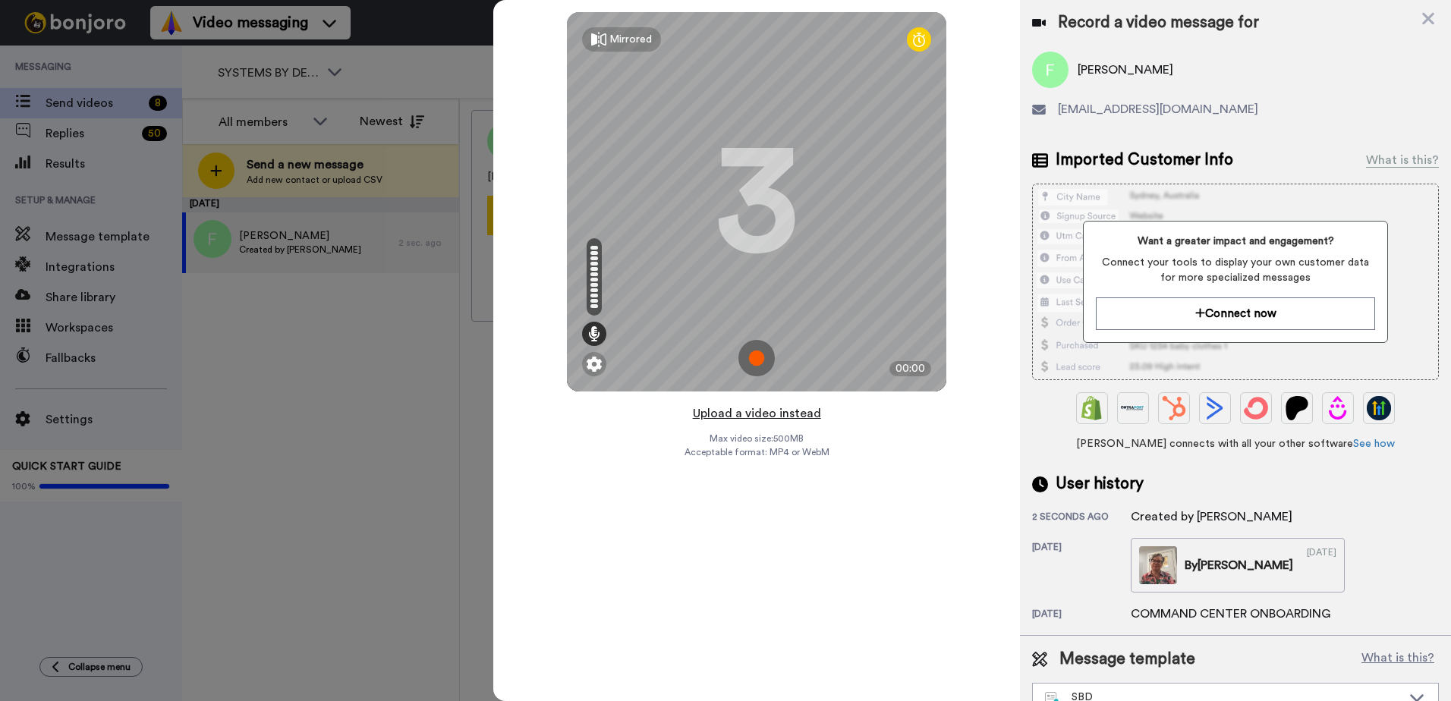
click at [764, 411] on button "Upload a video instead" at bounding box center [756, 414] width 137 height 20
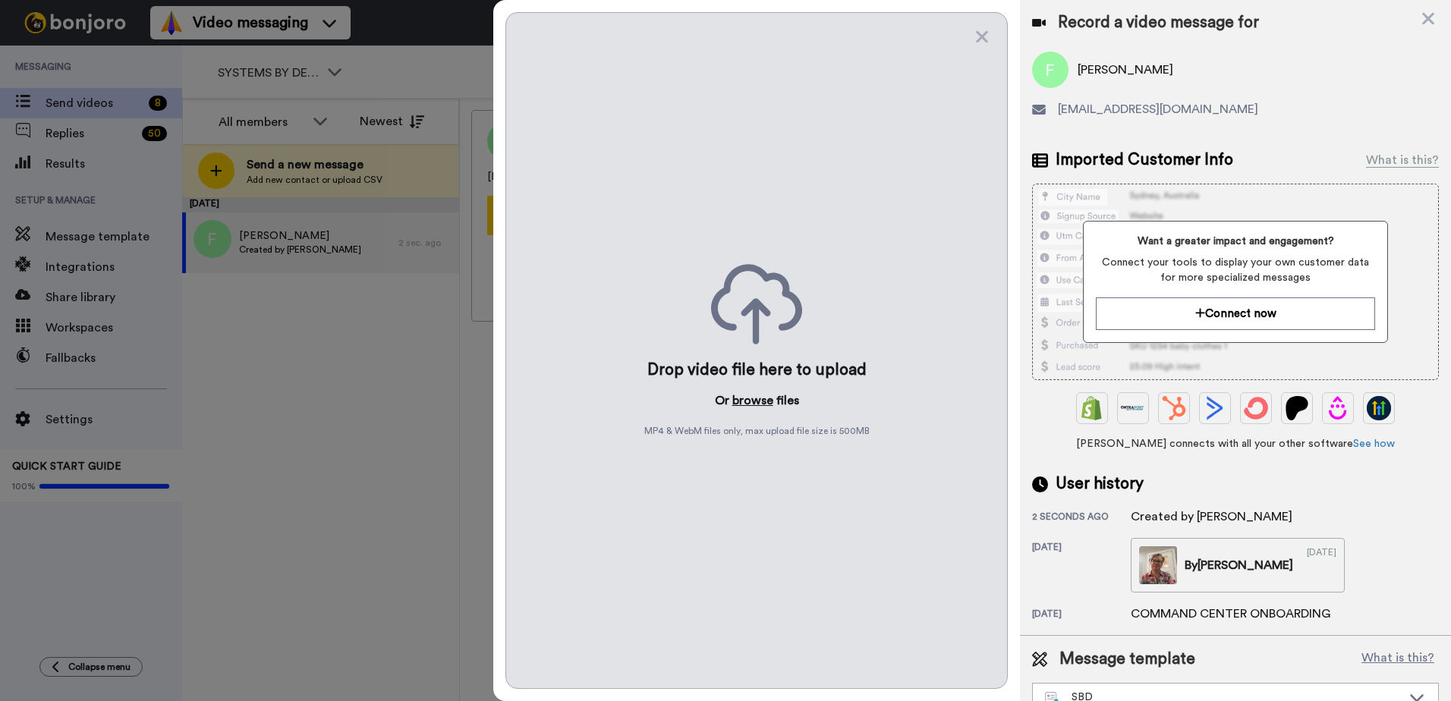
click at [749, 398] on button "browse" at bounding box center [752, 401] width 41 height 18
click at [754, 396] on button "browse" at bounding box center [752, 401] width 41 height 18
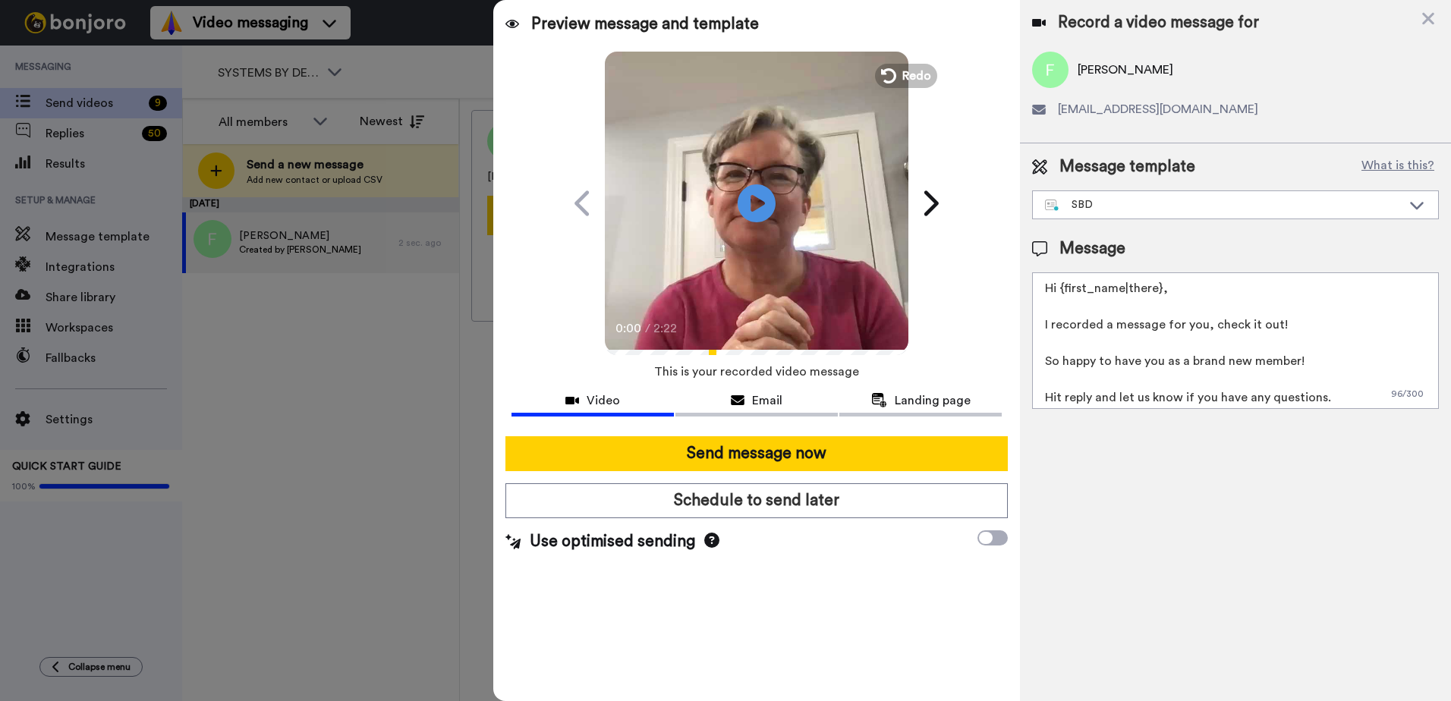
scroll to position [59, 0]
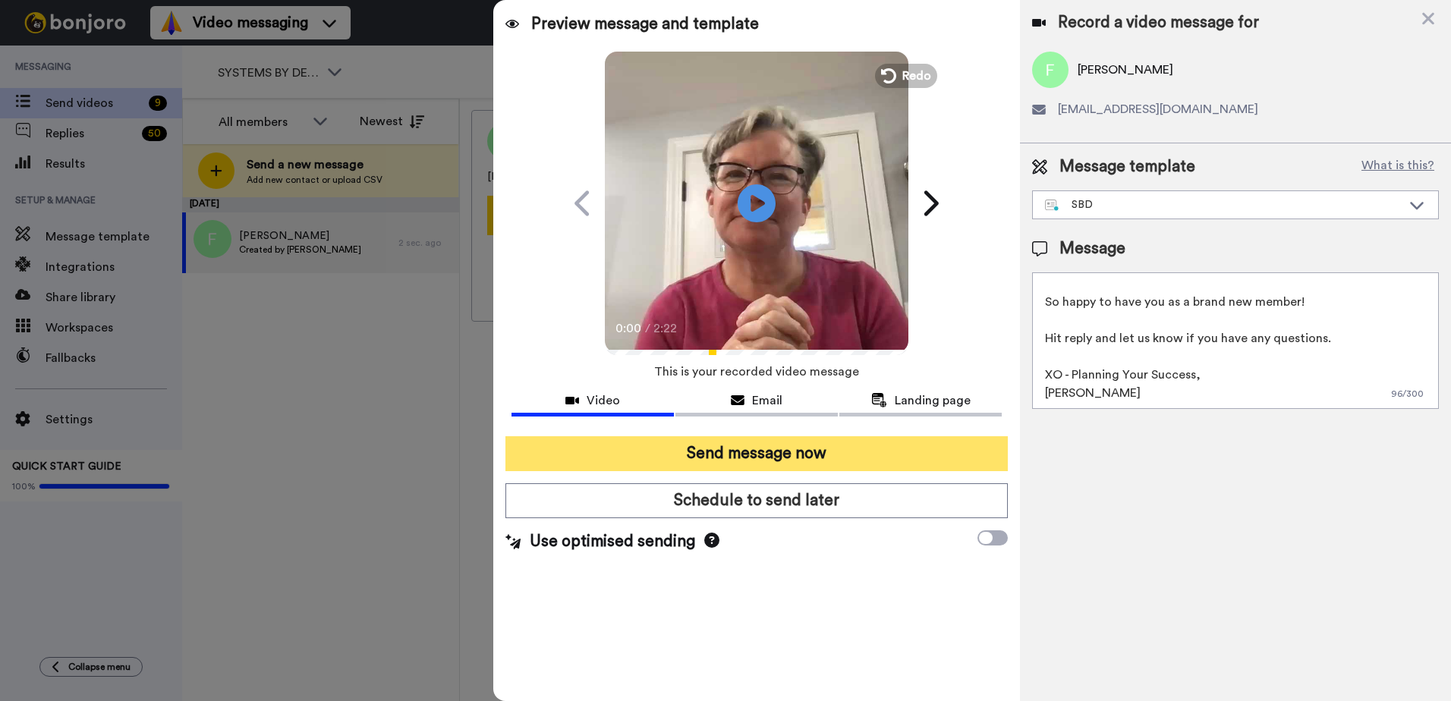
click at [742, 455] on button "Send message now" at bounding box center [757, 453] width 502 height 35
